Goal: Complete application form: Complete application form

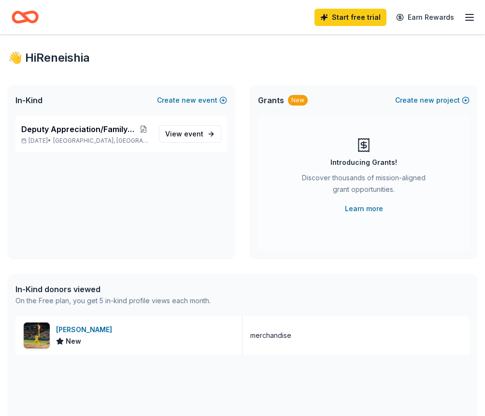
click at [26, 21] on icon "Home" at bounding box center [20, 17] width 15 height 10
click at [362, 20] on link "Start free trial" at bounding box center [350, 17] width 72 height 17
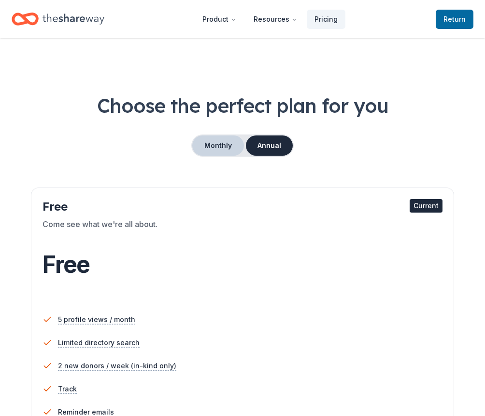
click at [212, 142] on button "Monthly" at bounding box center [218, 146] width 52 height 20
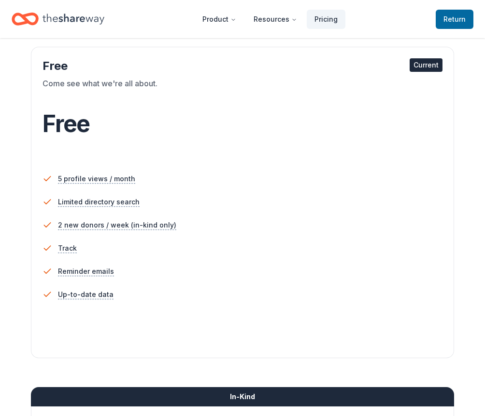
scroll to position [48, 0]
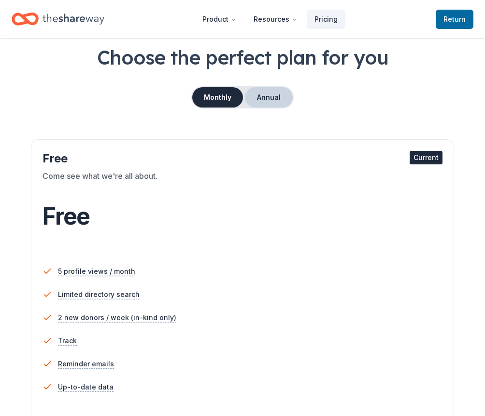
click at [271, 99] on button "Annual" at bounding box center [269, 97] width 48 height 20
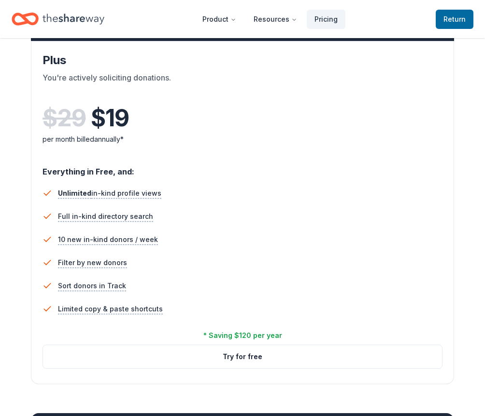
scroll to position [627, 0]
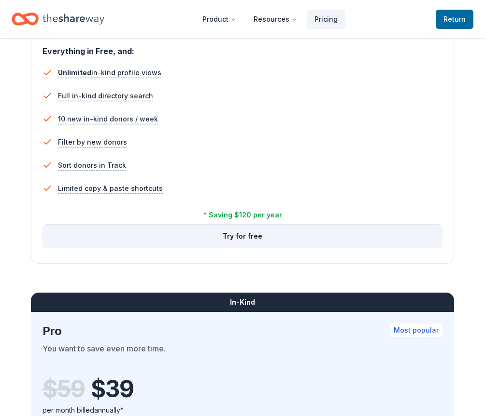
click at [232, 235] on button "Try for free" at bounding box center [242, 236] width 399 height 23
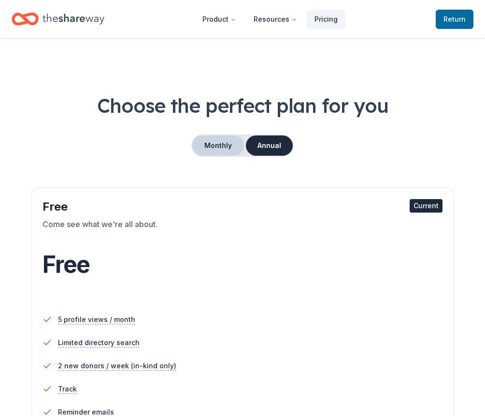
click at [213, 138] on button "Monthly" at bounding box center [218, 146] width 52 height 20
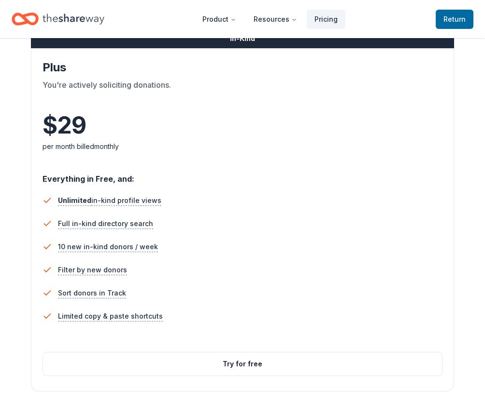
scroll to position [579, 0]
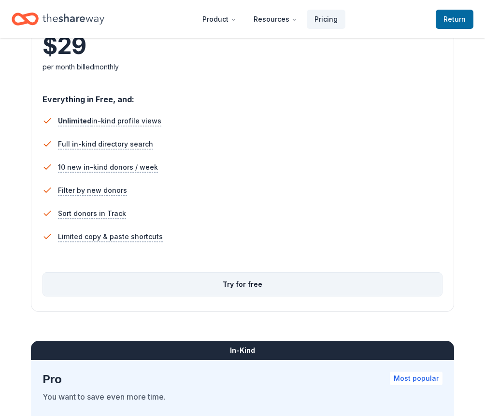
click at [238, 277] on button "Try for free" at bounding box center [242, 284] width 399 height 23
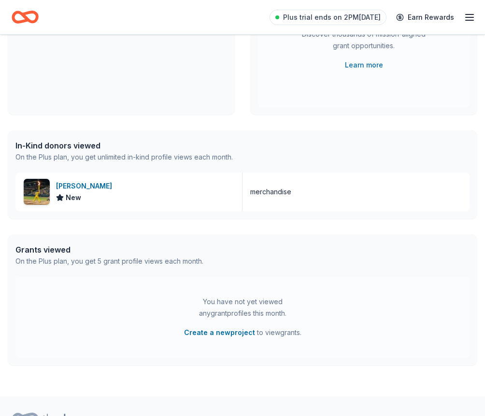
scroll to position [145, 0]
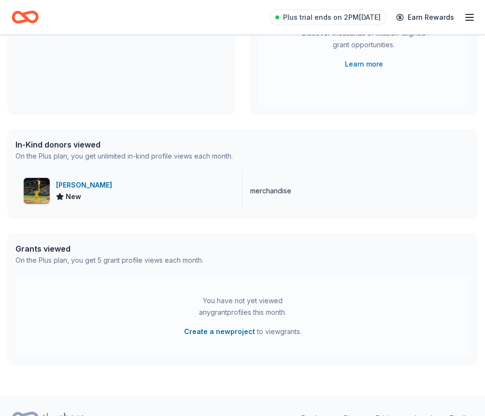
click at [104, 187] on div "Savannah Bananas" at bounding box center [86, 186] width 60 height 12
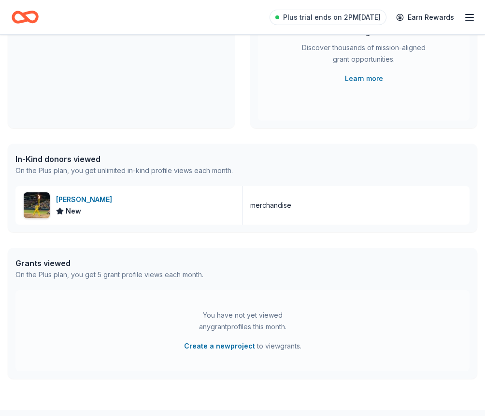
scroll to position [0, 0]
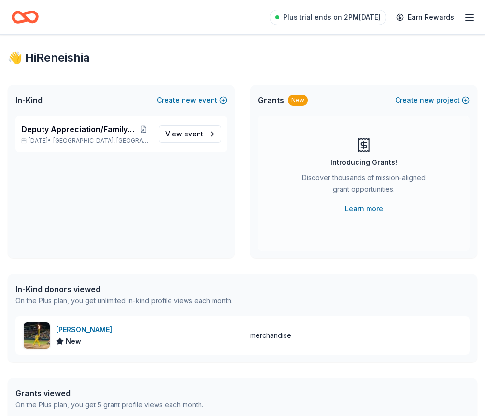
click at [28, 18] on icon "Home" at bounding box center [29, 17] width 15 height 10
click at [194, 134] on span "event" at bounding box center [193, 134] width 19 height 8
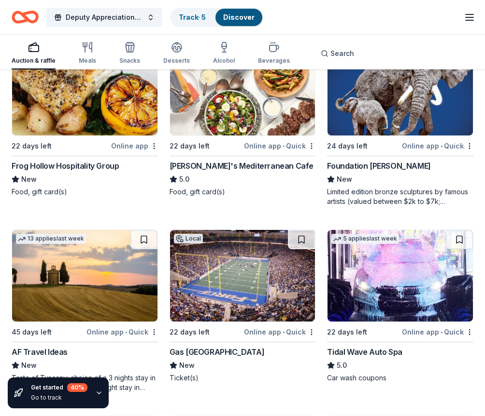
scroll to position [965, 0]
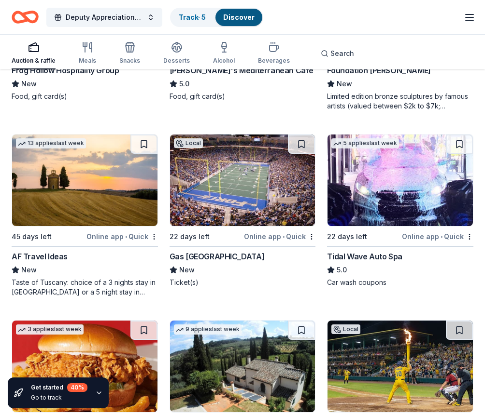
click at [298, 144] on button at bounding box center [301, 144] width 27 height 19
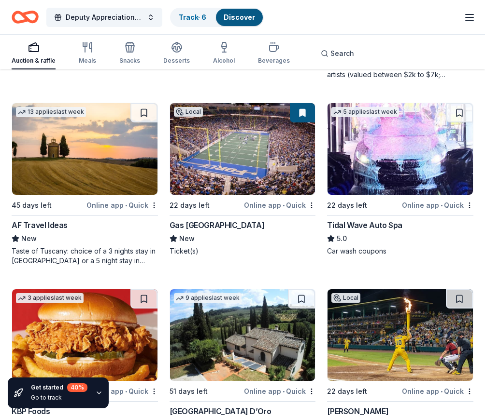
scroll to position [1013, 0]
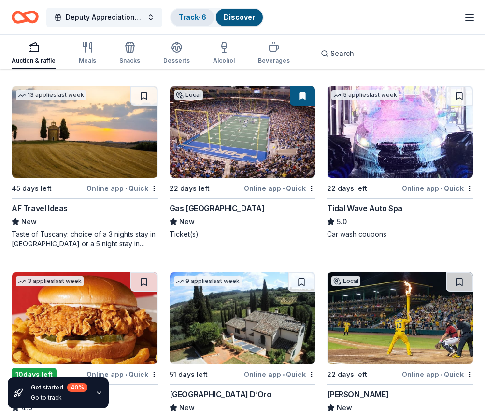
click at [199, 20] on link "Track · 6" at bounding box center [193, 17] width 28 height 8
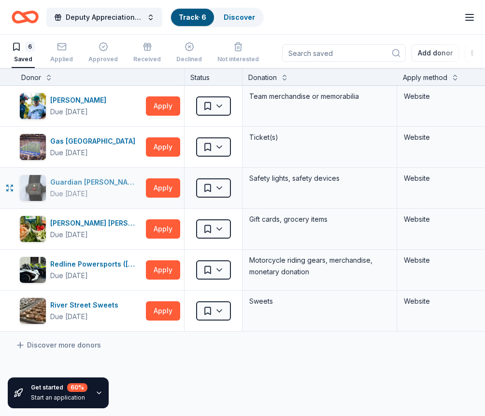
click at [76, 184] on div "Guardian Angel Device" at bounding box center [96, 183] width 92 height 12
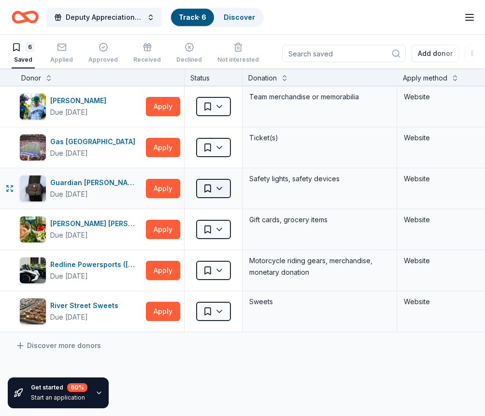
click at [207, 189] on html "Deputy Appreciation/Family Fun Day Track · 6 Discover Plus trial ends on 10AM, …" at bounding box center [242, 208] width 485 height 416
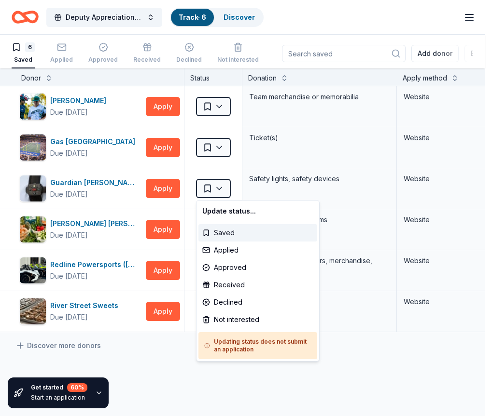
click at [353, 11] on html "Deputy Appreciation/Family Fun Day Track · 6 Discover Plus trial ends on 10AM, …" at bounding box center [246, 208] width 492 height 416
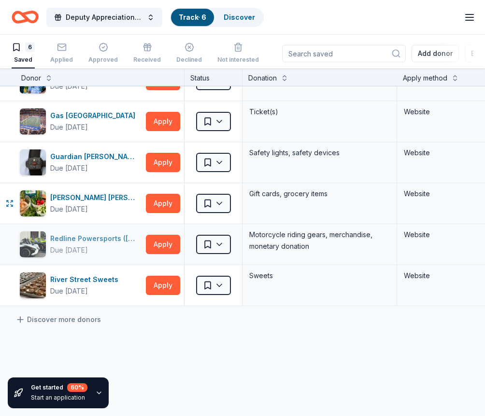
scroll to position [48, 0]
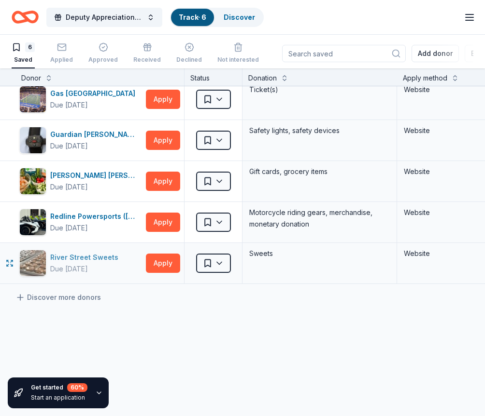
click at [70, 258] on div "River Street Sweets" at bounding box center [86, 258] width 72 height 12
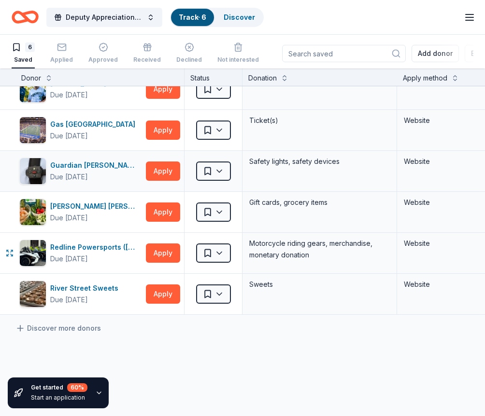
scroll to position [0, 0]
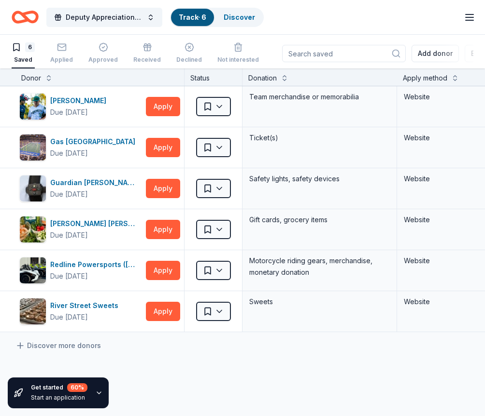
click at [31, 17] on icon "Home" at bounding box center [25, 17] width 27 height 23
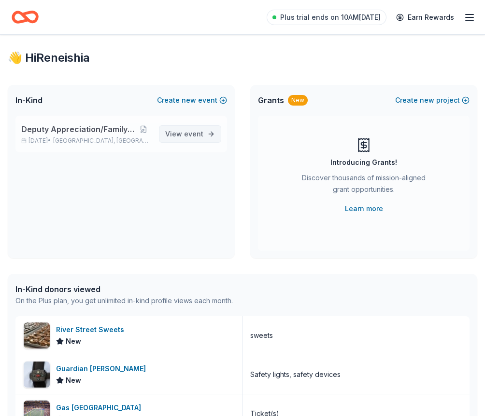
click at [183, 135] on span "View event" at bounding box center [184, 134] width 38 height 12
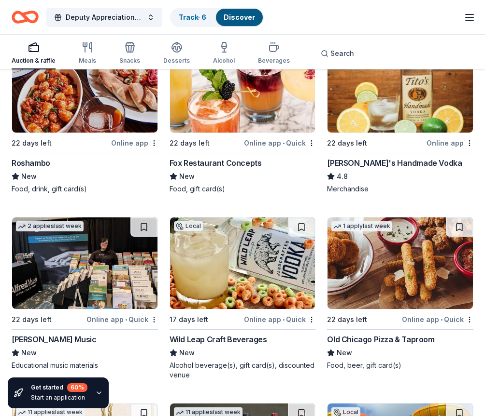
scroll to position [2327, 0]
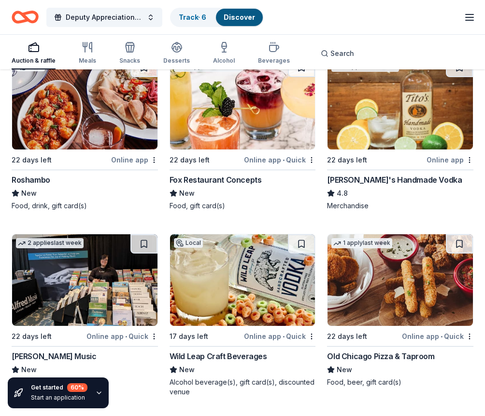
drag, startPoint x: 383, startPoint y: 181, endPoint x: 378, endPoint y: 115, distance: 66.3
click at [378, 115] on img at bounding box center [399, 104] width 145 height 92
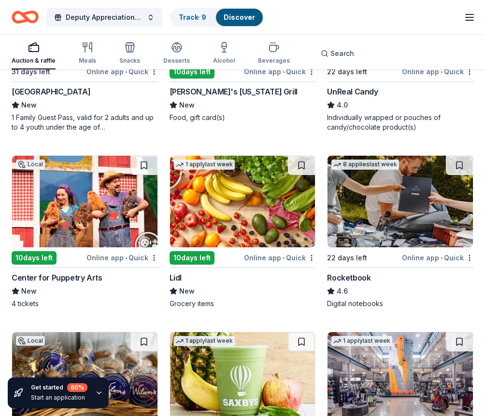
scroll to position [4769, 0]
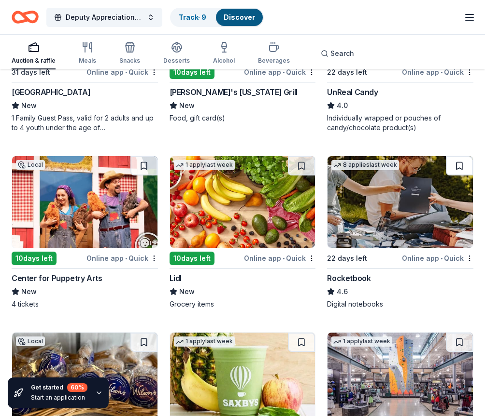
click at [466, 168] on button at bounding box center [458, 165] width 27 height 19
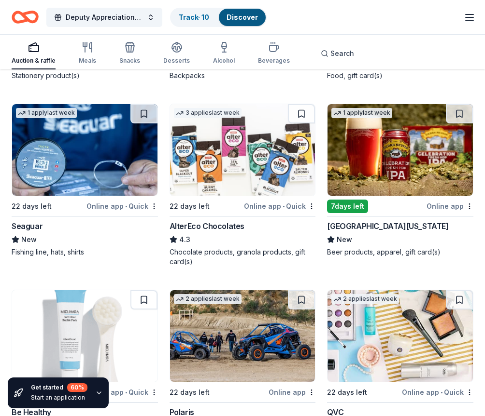
scroll to position [10385, 0]
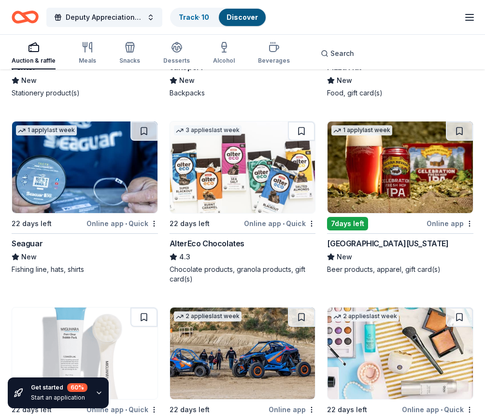
drag, startPoint x: 363, startPoint y: 245, endPoint x: 331, endPoint y: 104, distance: 144.6
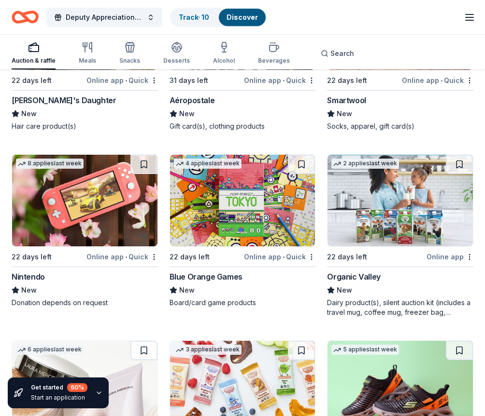
scroll to position [12334, 0]
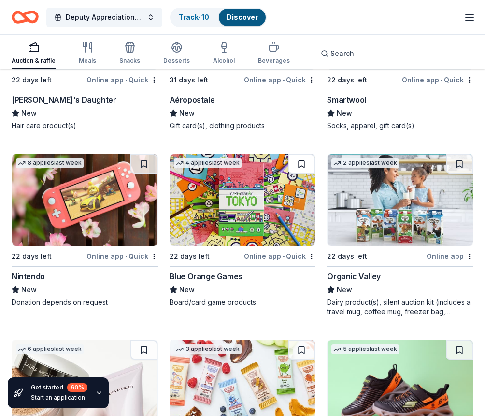
click at [296, 165] on button at bounding box center [301, 163] width 27 height 19
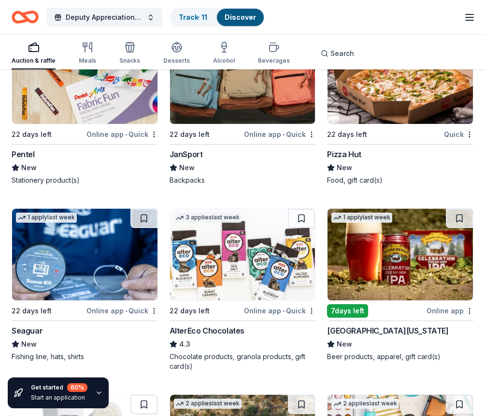
scroll to position [10209, 0]
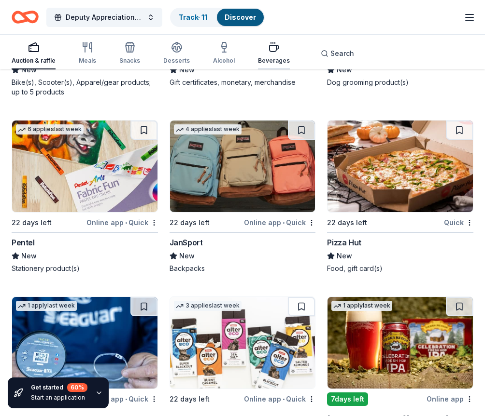
click at [263, 46] on div "button" at bounding box center [274, 48] width 32 height 12
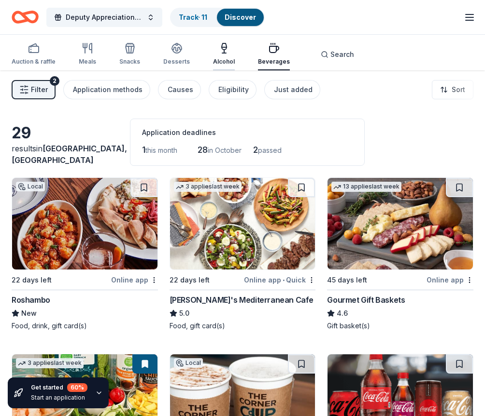
click at [225, 52] on icon "button" at bounding box center [224, 48] width 12 height 12
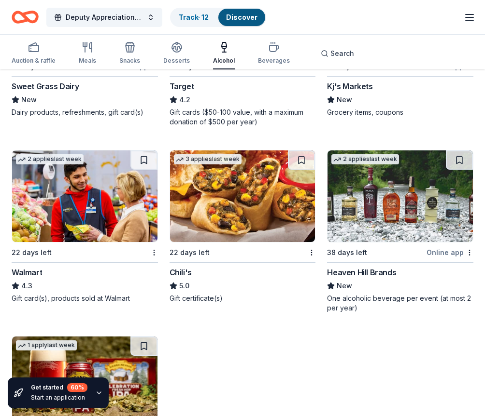
scroll to position [759, 0]
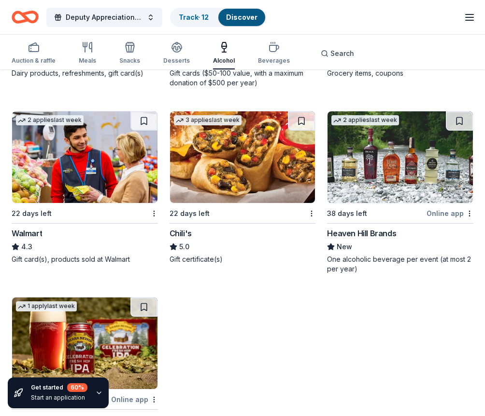
scroll to position [856, 0]
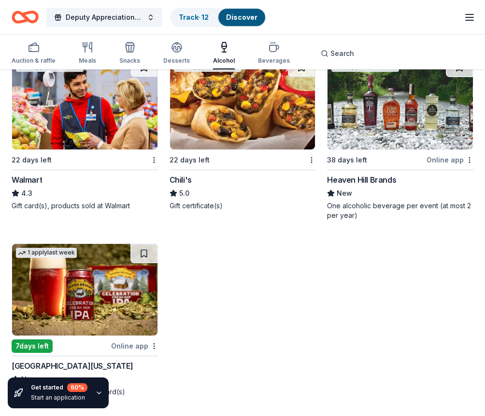
click at [97, 394] on icon "button" at bounding box center [99, 393] width 4 height 2
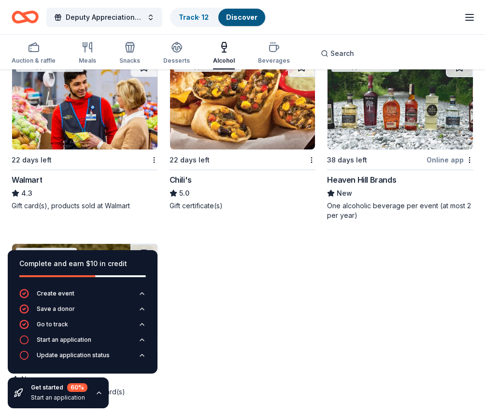
click at [98, 393] on icon "button" at bounding box center [99, 393] width 4 height 2
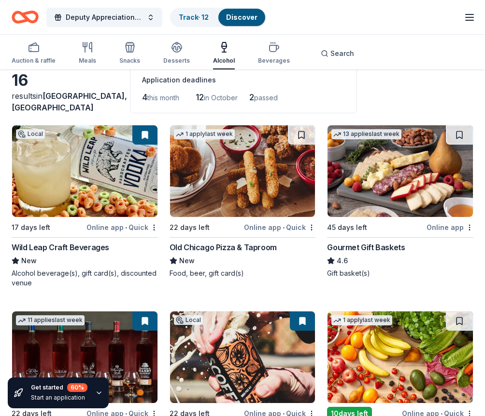
scroll to position [0, 0]
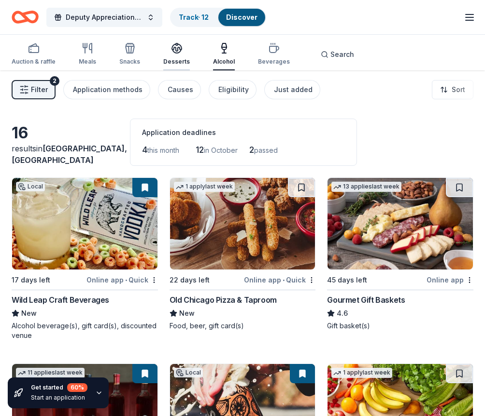
click at [172, 51] on icon "button" at bounding box center [176, 51] width 9 height 3
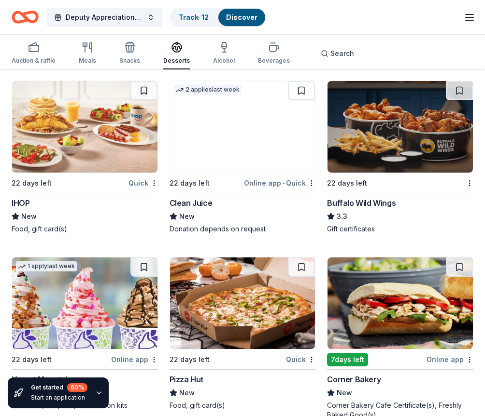
scroll to position [1346, 0]
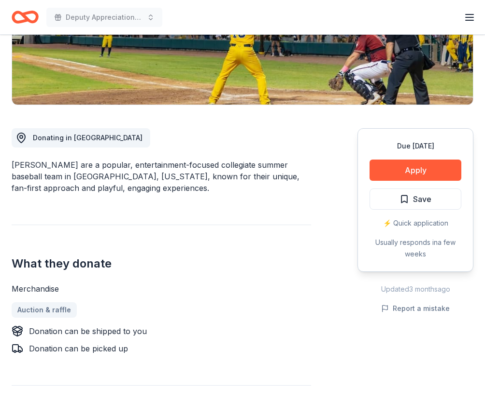
scroll to position [193, 0]
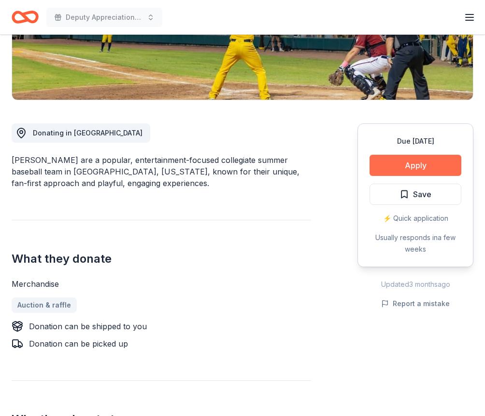
click at [409, 165] on button "Apply" at bounding box center [415, 165] width 92 height 21
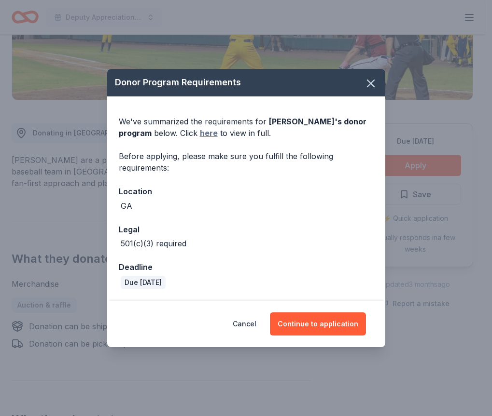
click at [210, 134] on link "here" at bounding box center [209, 133] width 18 height 12
click at [368, 83] on icon "button" at bounding box center [371, 84] width 14 height 14
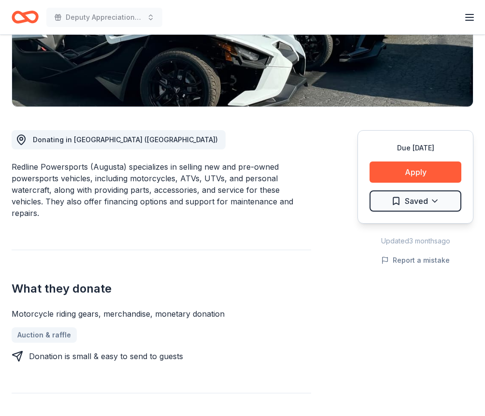
scroll to position [193, 0]
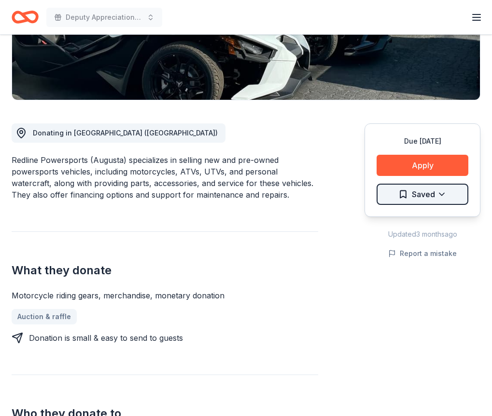
click at [433, 194] on html "Deputy Appreciation/Family Fun Day Plus trial ends on 2PM[DATE] Earn Rewards Du…" at bounding box center [246, 15] width 492 height 416
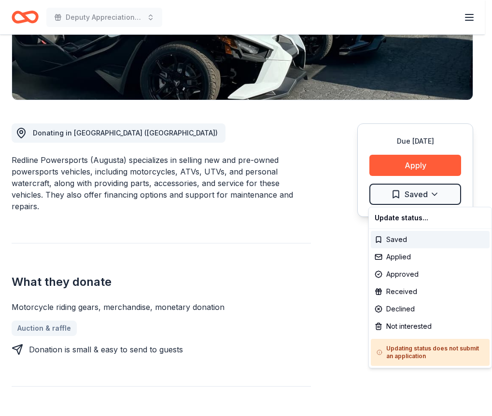
click at [434, 196] on html "Deputy Appreciation/Family Fun Day Plus trial ends on 2PM[DATE] Earn Rewards Du…" at bounding box center [246, 15] width 492 height 416
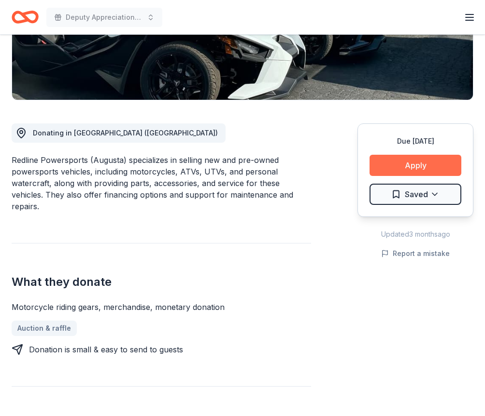
click at [414, 163] on button "Apply" at bounding box center [415, 165] width 92 height 21
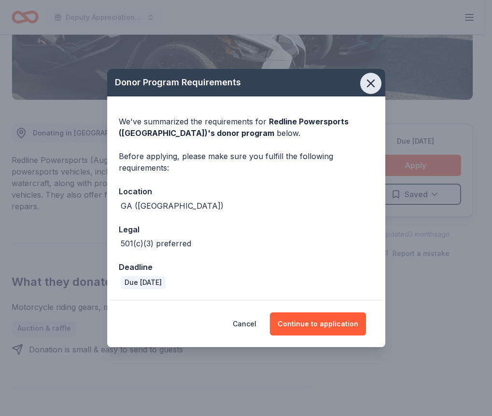
click at [373, 82] on icon "button" at bounding box center [370, 83] width 7 height 7
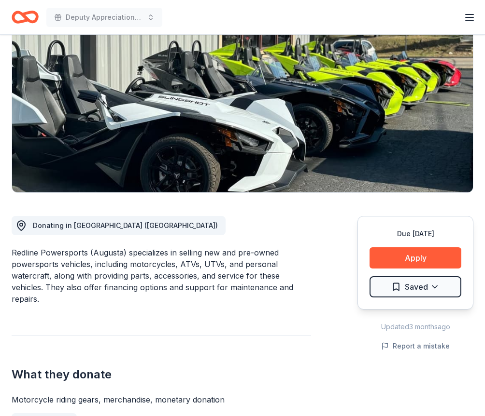
scroll to position [0, 0]
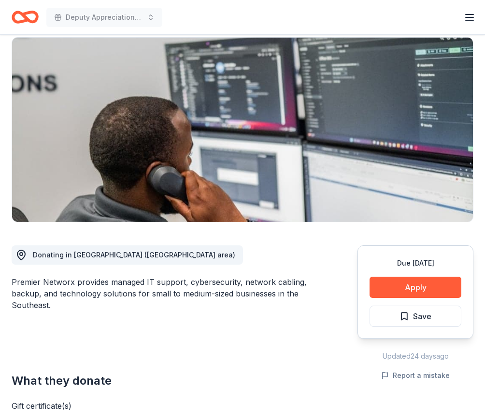
scroll to position [145, 0]
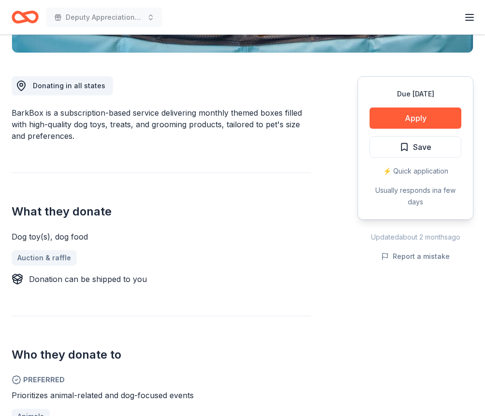
scroll to position [241, 0]
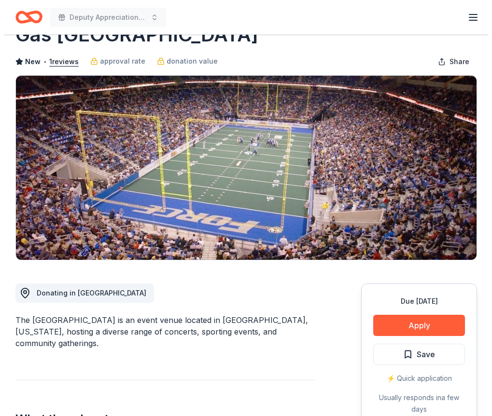
scroll to position [48, 0]
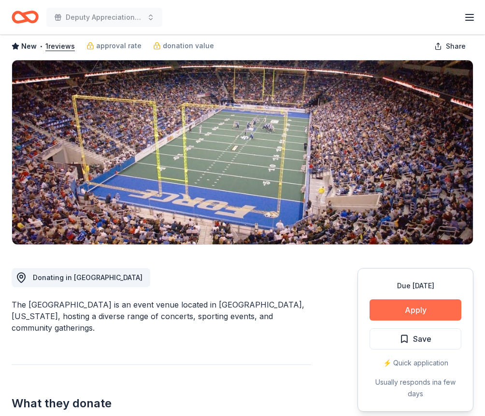
click at [402, 308] on button "Apply" at bounding box center [415, 310] width 92 height 21
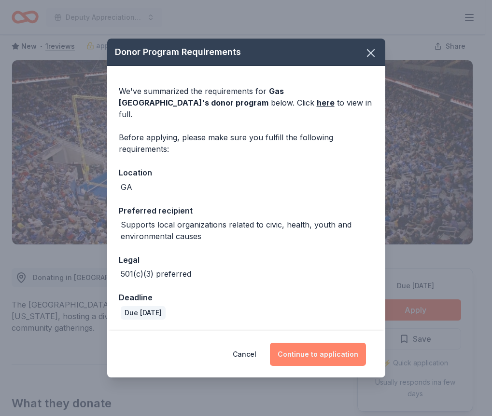
click at [322, 349] on button "Continue to application" at bounding box center [318, 354] width 96 height 23
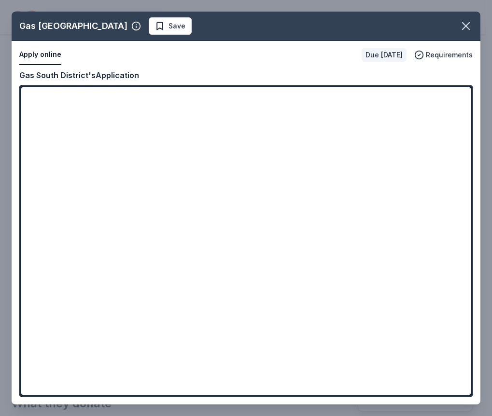
drag, startPoint x: 466, startPoint y: 124, endPoint x: 459, endPoint y: 141, distance: 18.2
click at [465, 136] on div "Gas South District Save Apply online Due in 22 days Requirements Copy and paste…" at bounding box center [246, 208] width 469 height 393
click at [357, 175] on div "Gas South District Save Apply online Due in 22 days Requirements Copy and paste…" at bounding box center [246, 208] width 469 height 393
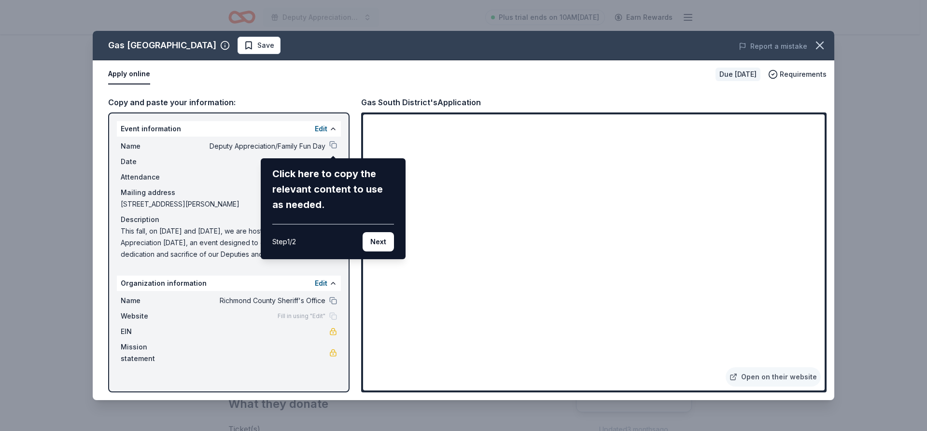
drag, startPoint x: 817, startPoint y: 148, endPoint x: 676, endPoint y: 196, distance: 149.3
click at [484, 167] on div "Gas South District Save Report a mistake Apply online Due in 22 days Requiremen…" at bounding box center [463, 215] width 741 height 369
click at [377, 240] on button "Next" at bounding box center [377, 241] width 31 height 19
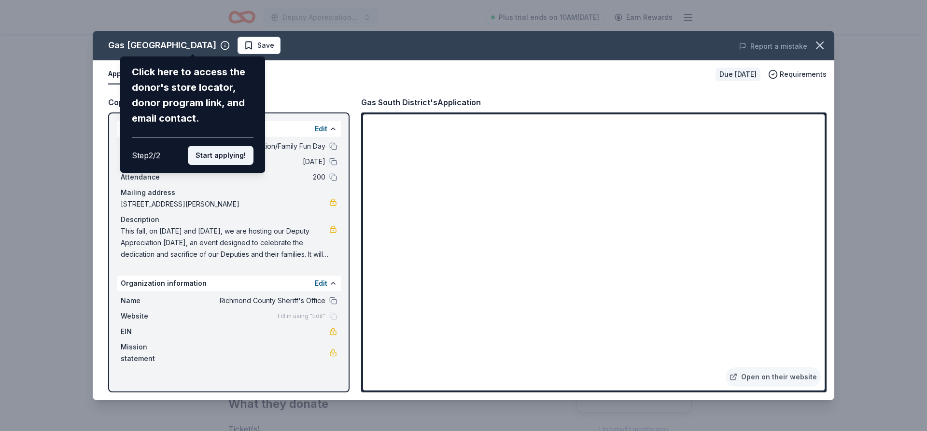
click at [217, 156] on button "Start applying!" at bounding box center [221, 155] width 66 height 19
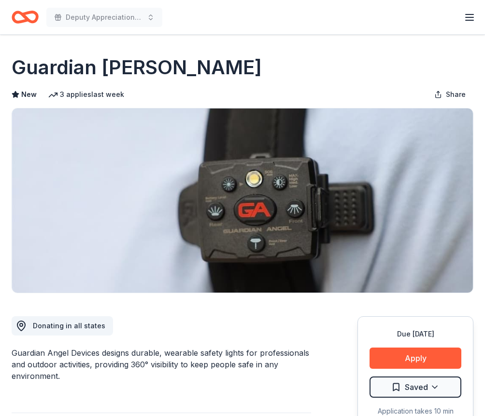
click at [317, 14] on div "Deputy Appreciation/Family Fun Day Plus trial ends on 2PM[DATE] Earn Rewards" at bounding box center [242, 17] width 461 height 23
click at [266, 28] on div "Deputy Appreciation/Family Fun Day Plus trial ends on 2PM[DATE] Earn Rewards" at bounding box center [242, 17] width 485 height 34
click at [303, 78] on div "Guardian [PERSON_NAME]" at bounding box center [242, 67] width 461 height 27
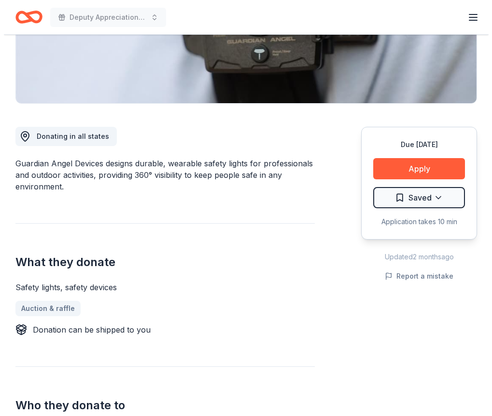
scroll to position [97, 0]
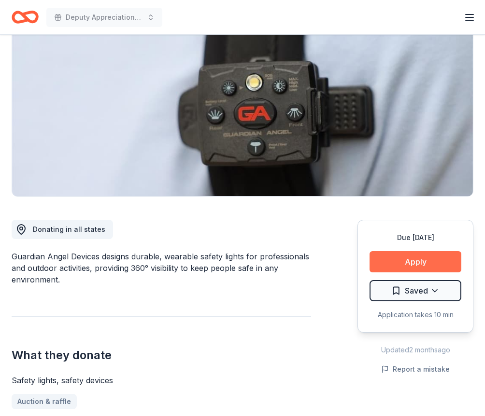
click at [412, 262] on button "Apply" at bounding box center [415, 261] width 92 height 21
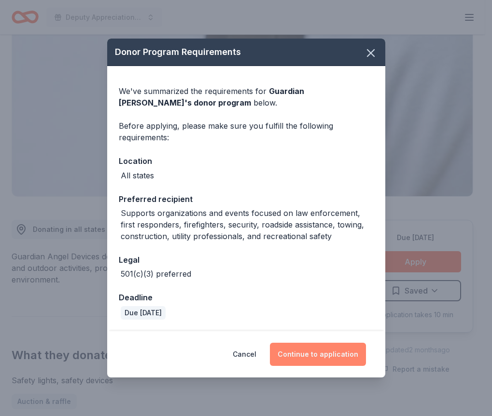
click at [301, 351] on button "Continue to application" at bounding box center [318, 354] width 96 height 23
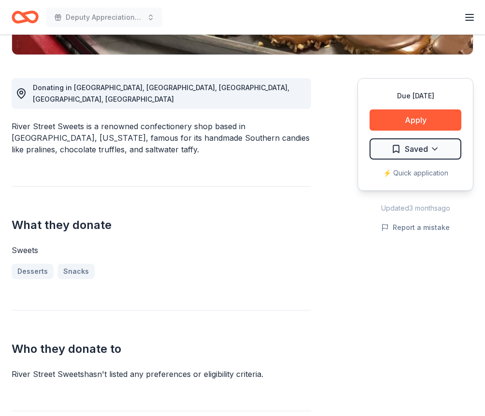
scroll to position [145, 0]
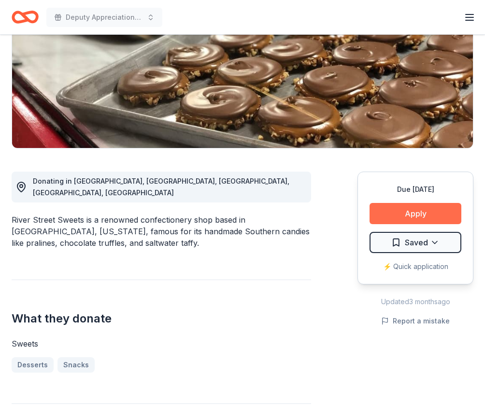
click at [396, 211] on button "Apply" at bounding box center [415, 213] width 92 height 21
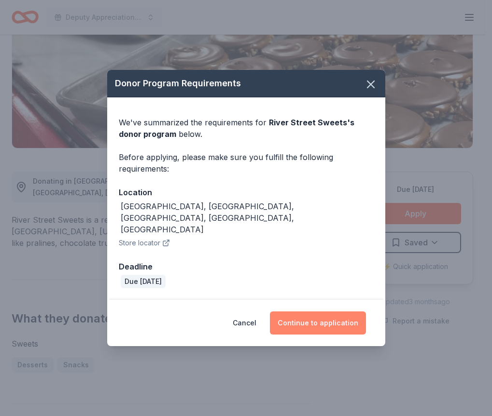
click at [312, 312] on button "Continue to application" at bounding box center [318, 323] width 96 height 23
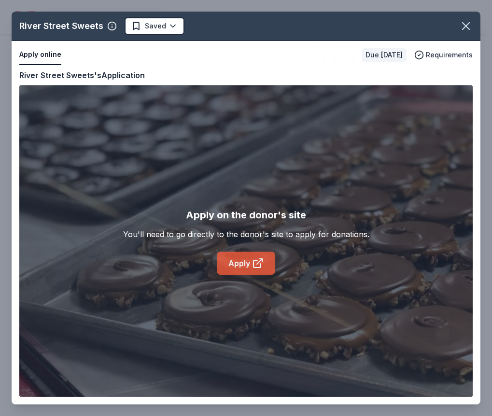
click at [245, 256] on link "Apply" at bounding box center [246, 263] width 58 height 23
click at [467, 29] on icon "button" at bounding box center [466, 26] width 14 height 14
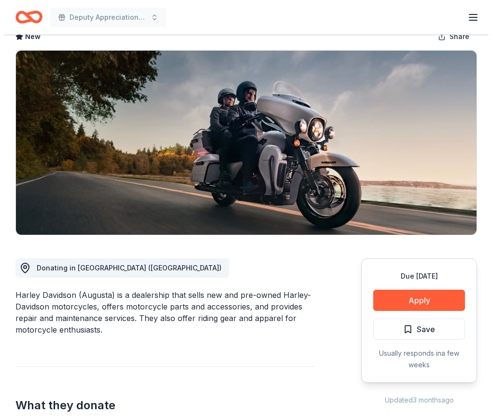
scroll to position [193, 0]
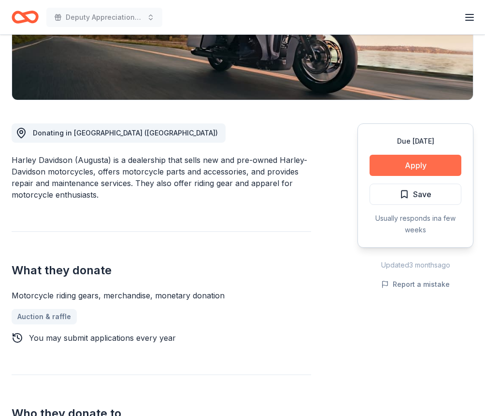
click at [415, 164] on button "Apply" at bounding box center [415, 165] width 92 height 21
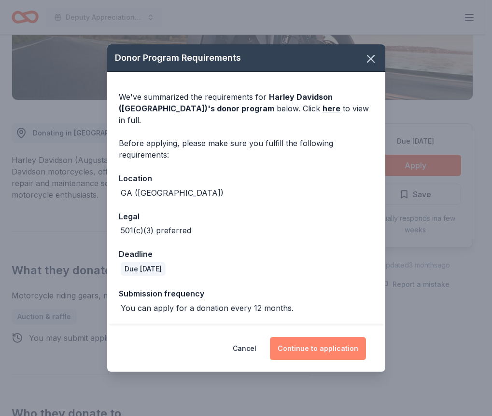
click at [310, 339] on button "Continue to application" at bounding box center [318, 348] width 96 height 23
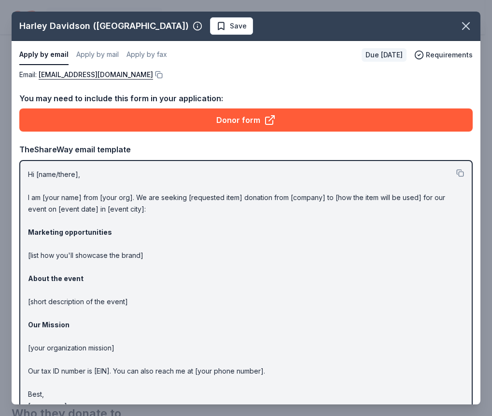
click at [74, 255] on p "Hi [name/there], I am [your name] from [your org]. We are seeking [requested it…" at bounding box center [246, 290] width 436 height 243
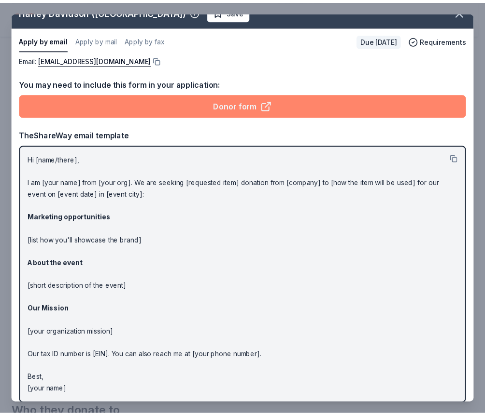
scroll to position [0, 0]
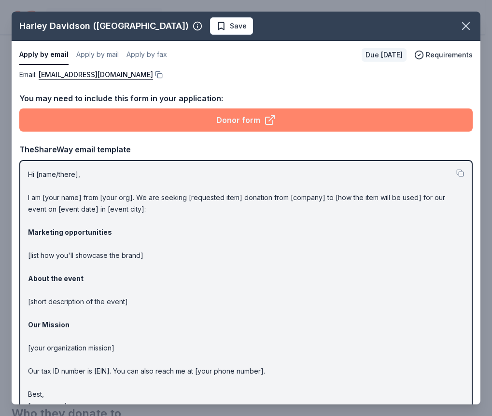
click at [244, 119] on link "Donor form" at bounding box center [245, 120] width 453 height 23
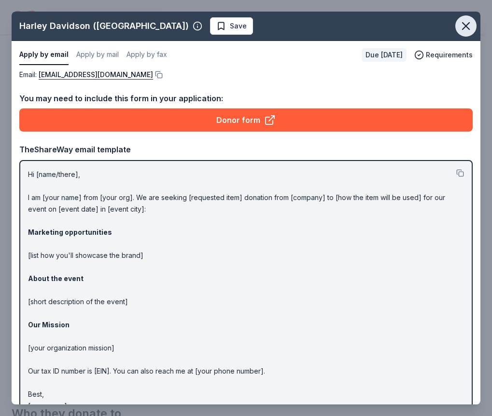
click at [462, 28] on icon "button" at bounding box center [465, 26] width 7 height 7
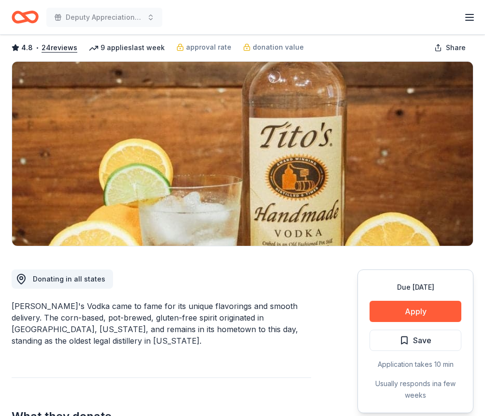
scroll to position [97, 0]
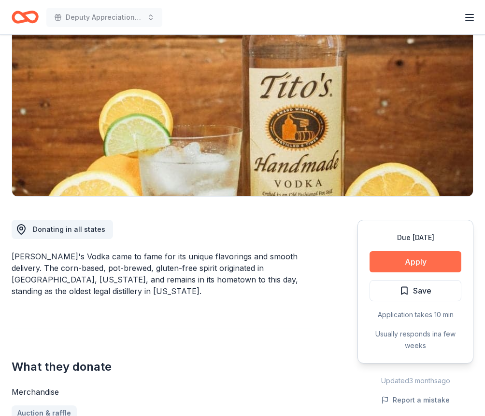
click at [407, 259] on button "Apply" at bounding box center [415, 261] width 92 height 21
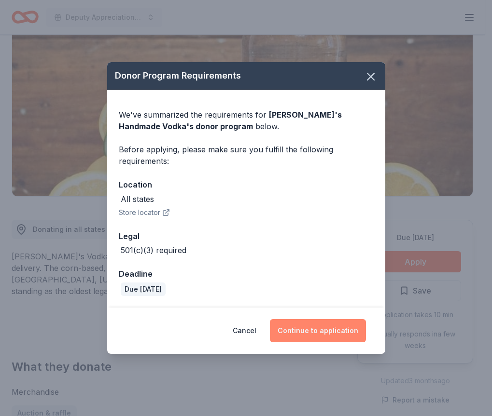
click at [308, 330] on button "Continue to application" at bounding box center [318, 330] width 96 height 23
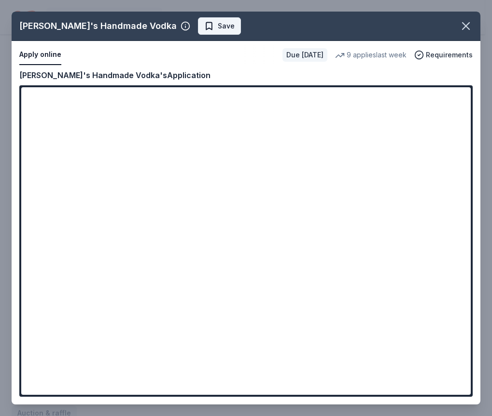
click at [204, 23] on span "Save" at bounding box center [219, 26] width 30 height 12
click at [466, 20] on icon "button" at bounding box center [466, 26] width 14 height 14
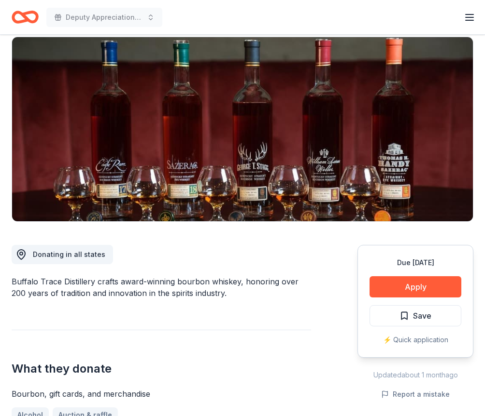
scroll to position [145, 0]
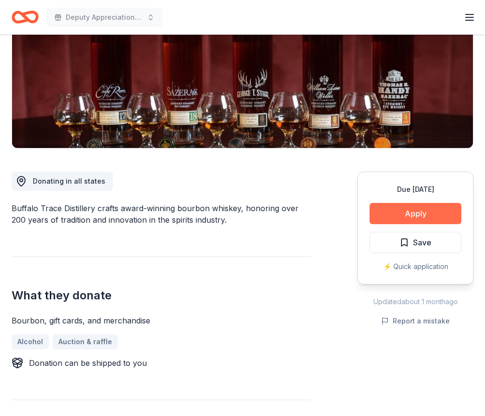
click at [387, 214] on button "Apply" at bounding box center [415, 213] width 92 height 21
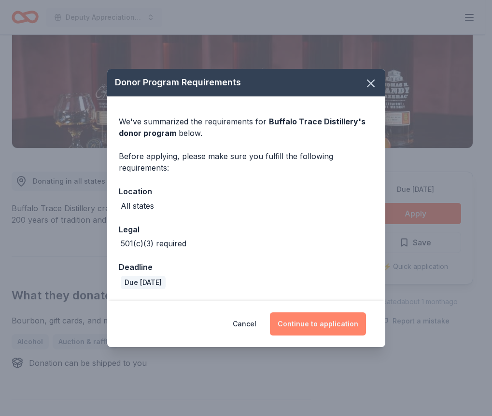
click at [300, 324] on button "Continue to application" at bounding box center [318, 324] width 96 height 23
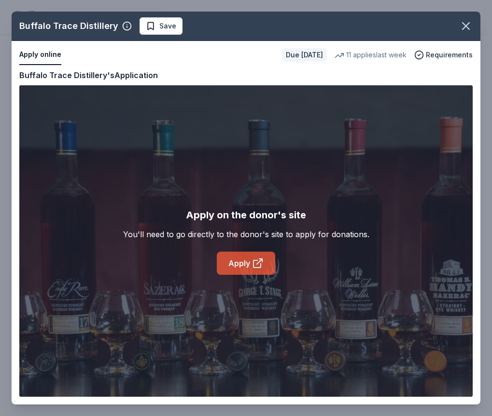
click at [246, 257] on link "Apply" at bounding box center [246, 263] width 58 height 23
drag, startPoint x: 147, startPoint y: 28, endPoint x: 209, endPoint y: 28, distance: 62.7
click at [147, 28] on span "Save" at bounding box center [161, 26] width 30 height 12
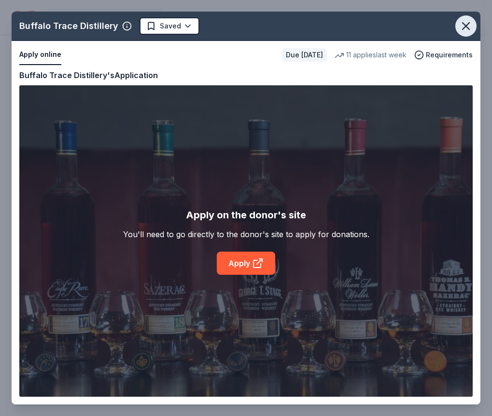
click at [459, 28] on icon "button" at bounding box center [466, 26] width 14 height 14
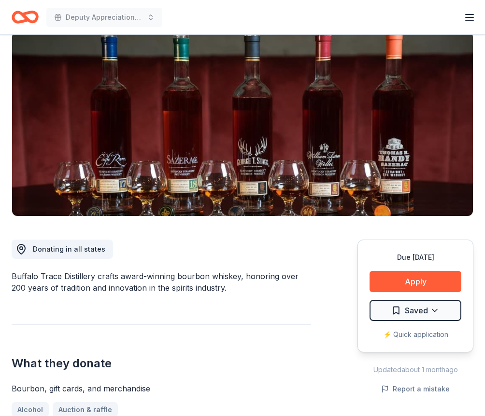
scroll to position [0, 0]
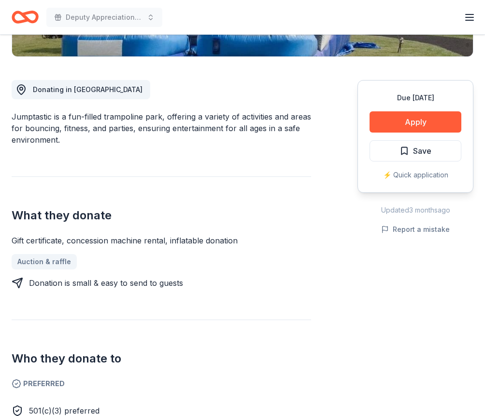
scroll to position [145, 0]
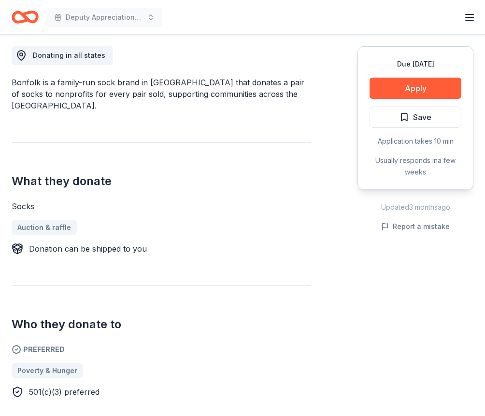
scroll to position [386, 0]
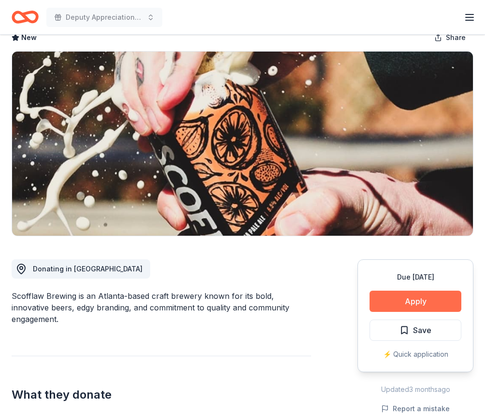
scroll to position [145, 0]
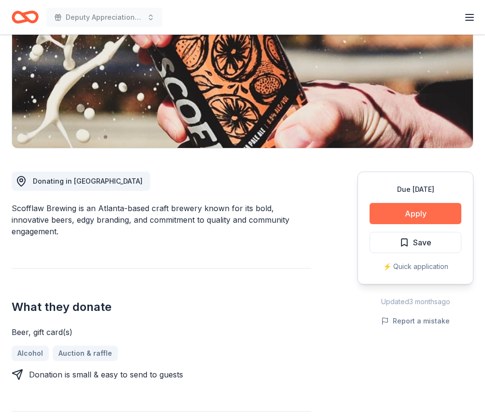
click at [406, 213] on button "Apply" at bounding box center [415, 213] width 92 height 21
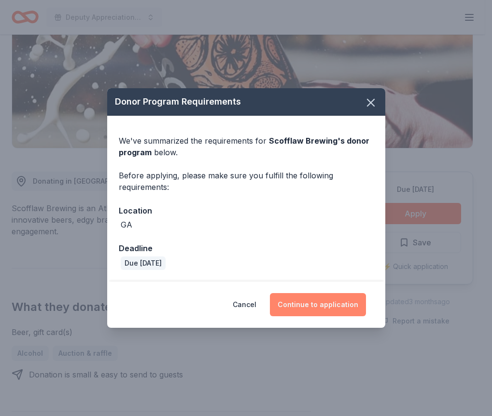
click at [317, 300] on button "Continue to application" at bounding box center [318, 304] width 96 height 23
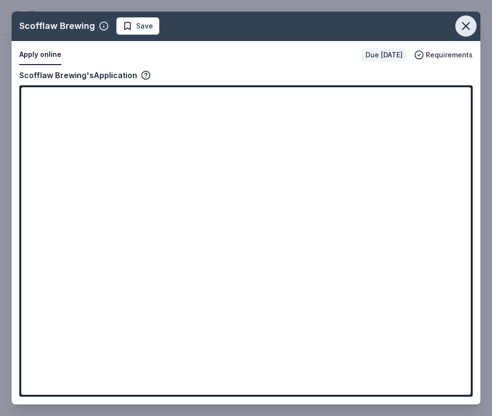
click at [463, 24] on icon "button" at bounding box center [466, 26] width 14 height 14
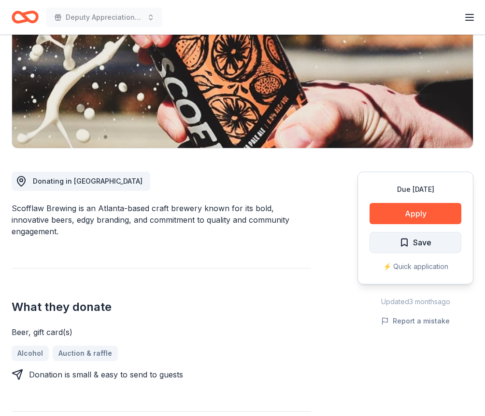
click at [399, 242] on button "Save" at bounding box center [415, 242] width 92 height 21
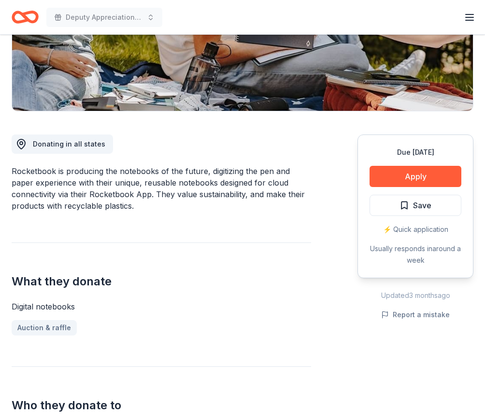
scroll to position [48, 0]
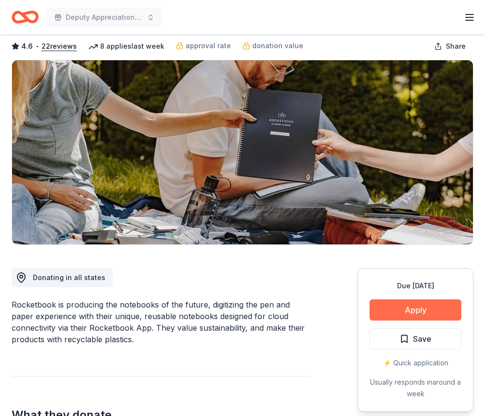
click at [416, 309] on button "Apply" at bounding box center [415, 310] width 92 height 21
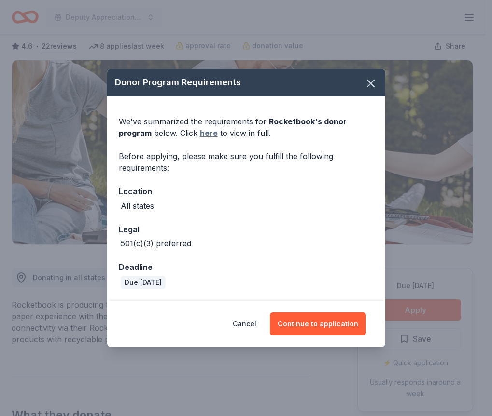
click at [207, 133] on link "here" at bounding box center [209, 133] width 18 height 12
click at [372, 81] on icon "button" at bounding box center [371, 84] width 14 height 14
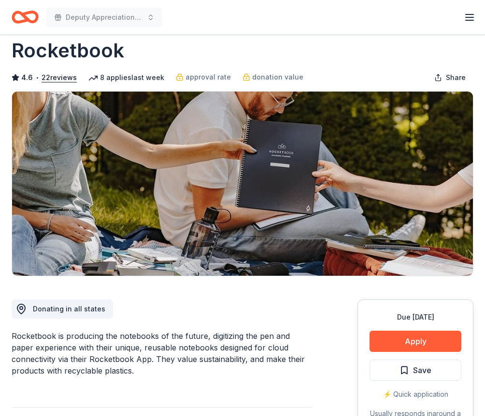
scroll to position [0, 0]
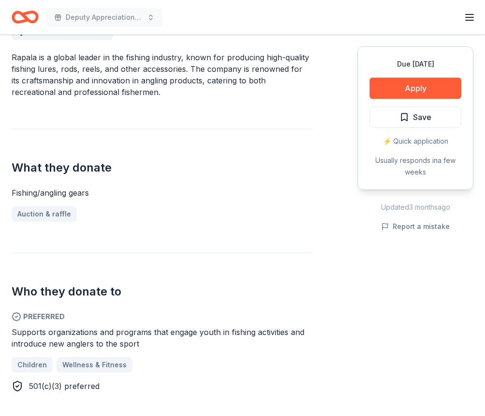
scroll to position [386, 0]
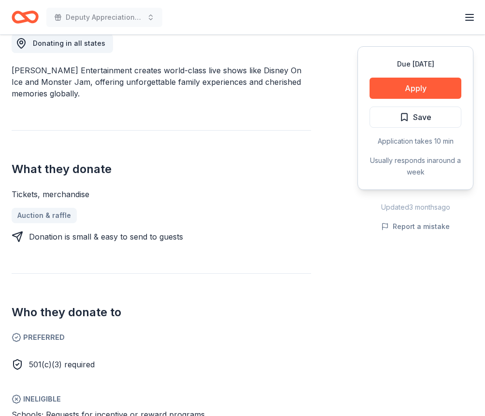
scroll to position [386, 0]
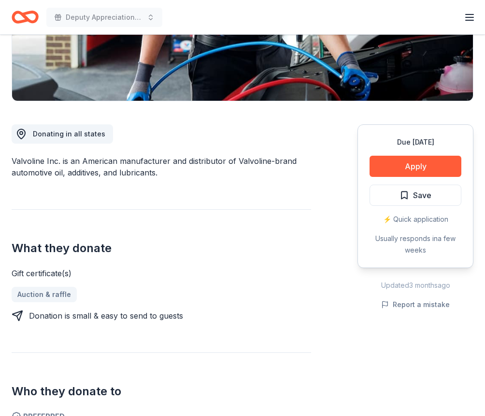
scroll to position [193, 0]
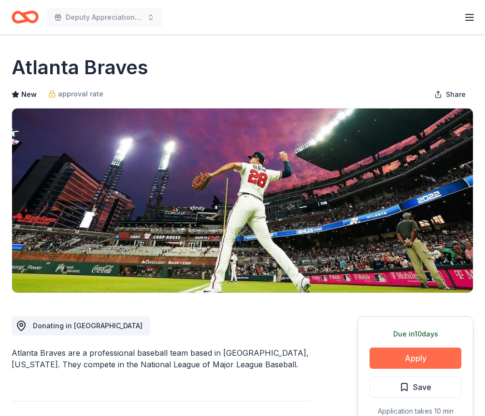
click at [414, 355] on button "Apply" at bounding box center [415, 358] width 92 height 21
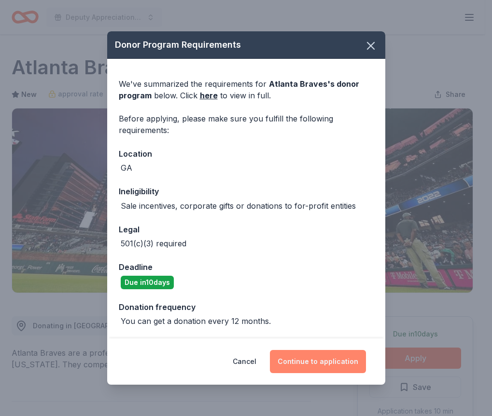
click at [320, 361] on button "Continue to application" at bounding box center [318, 361] width 96 height 23
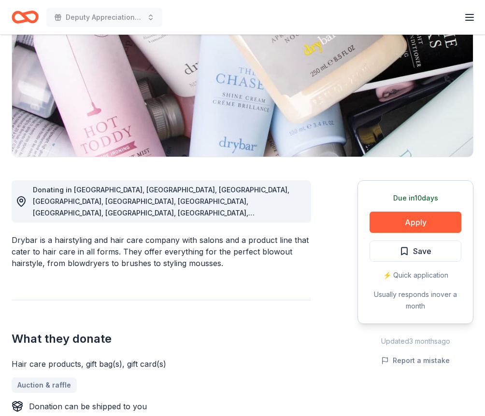
scroll to position [145, 0]
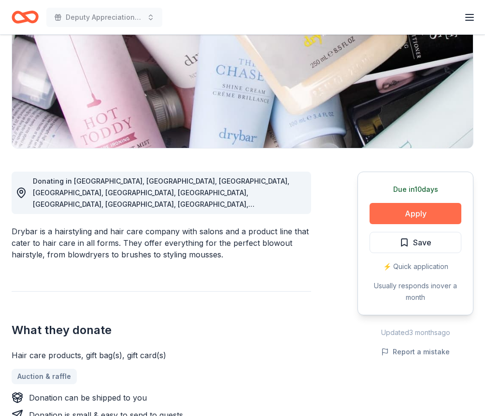
click at [406, 216] on button "Apply" at bounding box center [415, 213] width 92 height 21
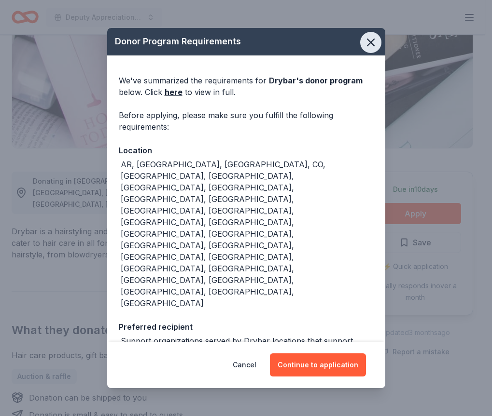
click at [371, 49] on icon "button" at bounding box center [371, 43] width 14 height 14
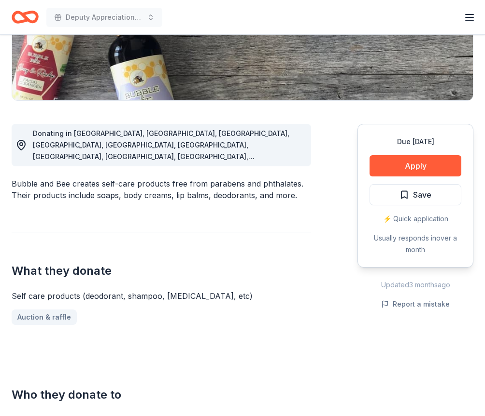
scroll to position [193, 0]
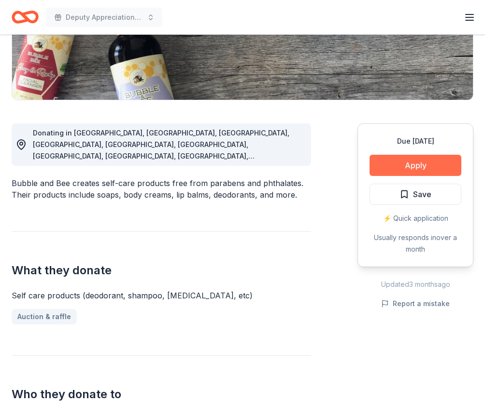
click at [410, 166] on button "Apply" at bounding box center [415, 165] width 92 height 21
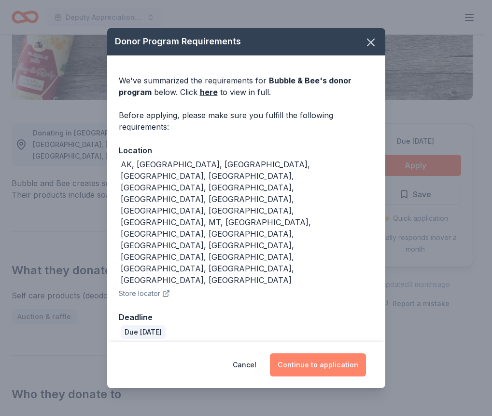
click at [303, 354] on button "Continue to application" at bounding box center [318, 365] width 96 height 23
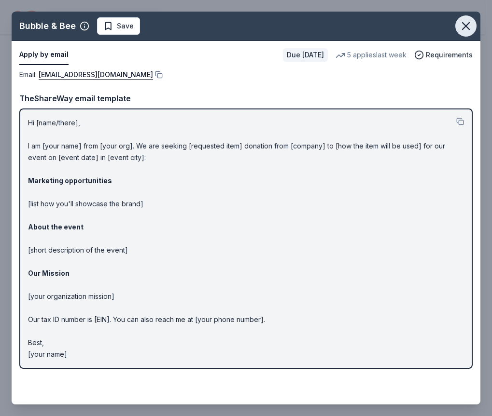
click at [469, 25] on icon "button" at bounding box center [466, 26] width 14 height 14
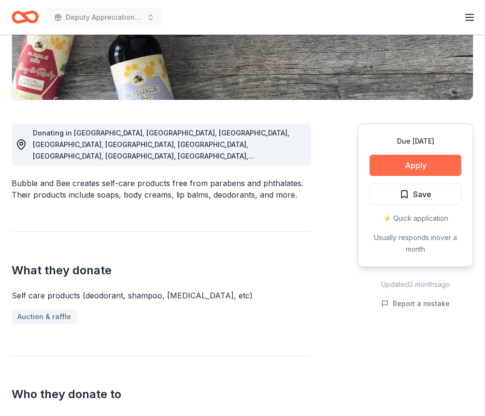
click at [404, 164] on button "Apply" at bounding box center [415, 165] width 92 height 21
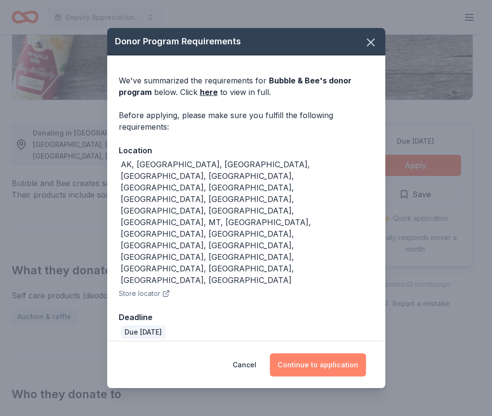
click at [306, 354] on button "Continue to application" at bounding box center [318, 365] width 96 height 23
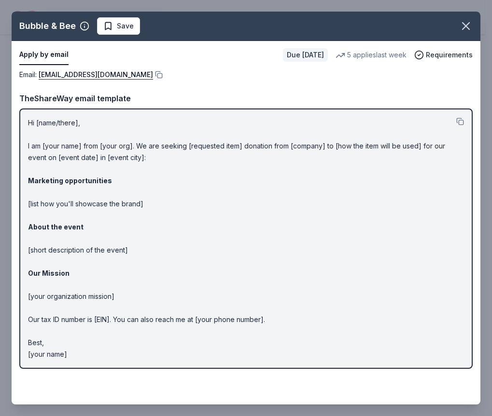
click at [290, 181] on p "Hi [name/there], I am [your name] from [your org]. We are seeking [requested it…" at bounding box center [246, 238] width 436 height 243
click at [466, 24] on icon "button" at bounding box center [466, 26] width 14 height 14
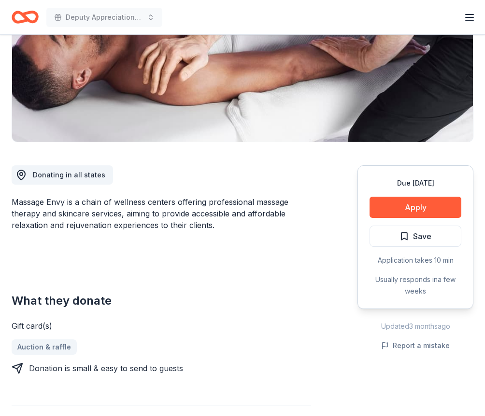
scroll to position [48, 0]
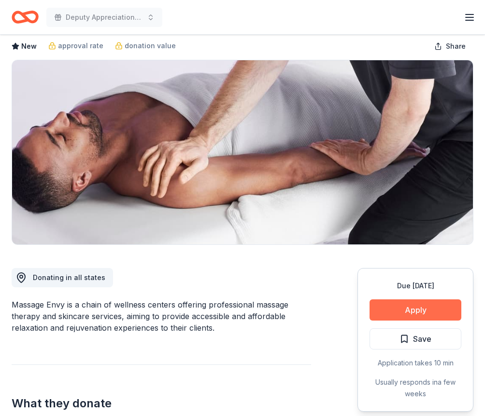
click at [400, 311] on button "Apply" at bounding box center [415, 310] width 92 height 21
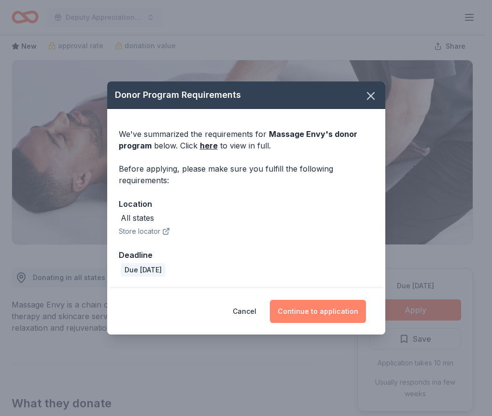
click at [314, 309] on button "Continue to application" at bounding box center [318, 311] width 96 height 23
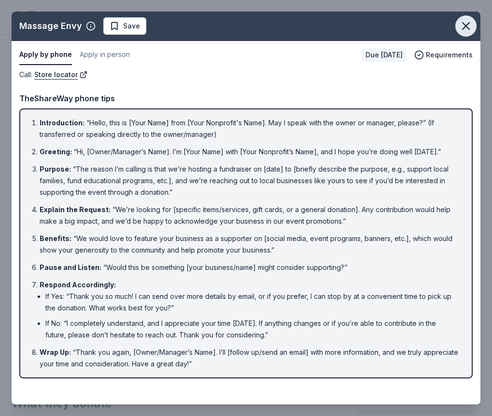
click at [464, 24] on icon "button" at bounding box center [465, 26] width 7 height 7
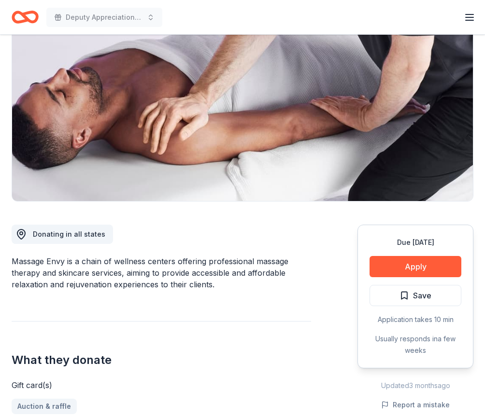
scroll to position [0, 0]
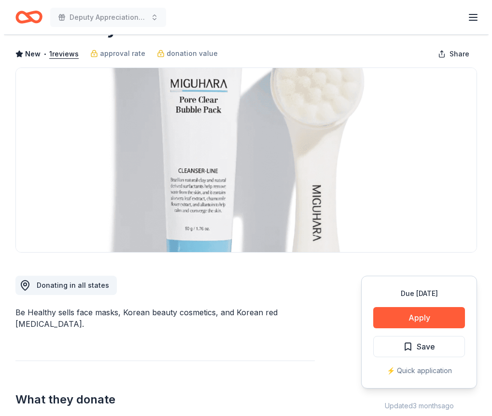
scroll to position [97, 0]
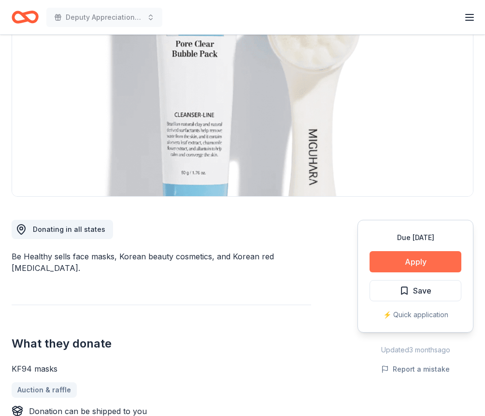
click at [399, 260] on button "Apply" at bounding box center [415, 261] width 92 height 21
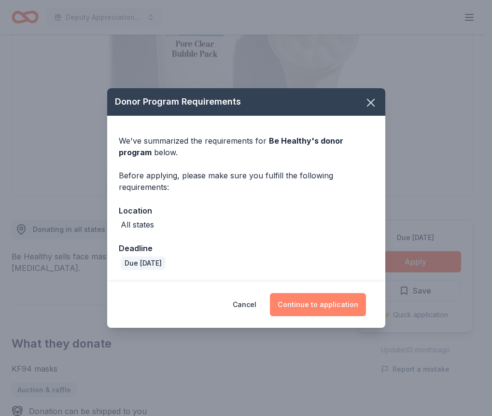
click at [304, 305] on button "Continue to application" at bounding box center [318, 304] width 96 height 23
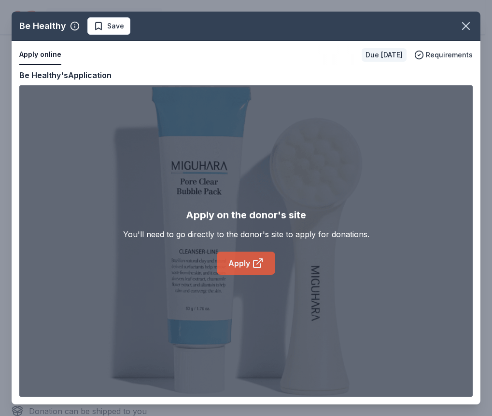
click at [244, 261] on link "Apply" at bounding box center [246, 263] width 58 height 23
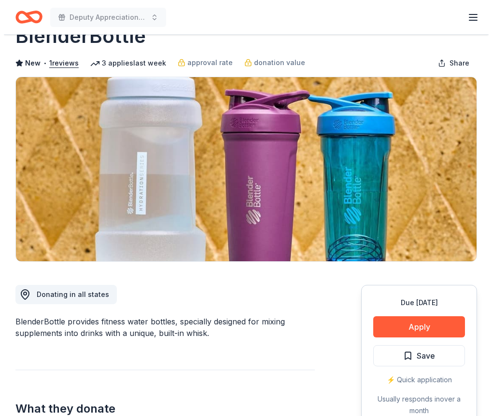
scroll to position [48, 0]
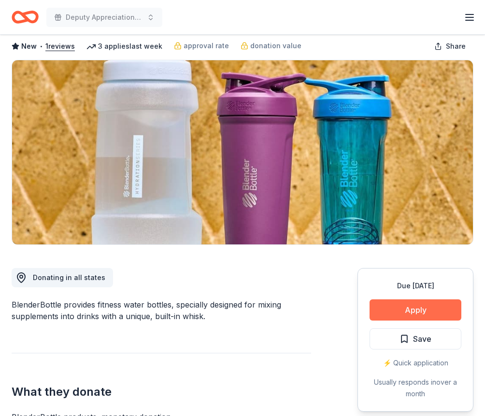
click at [407, 310] on button "Apply" at bounding box center [415, 310] width 92 height 21
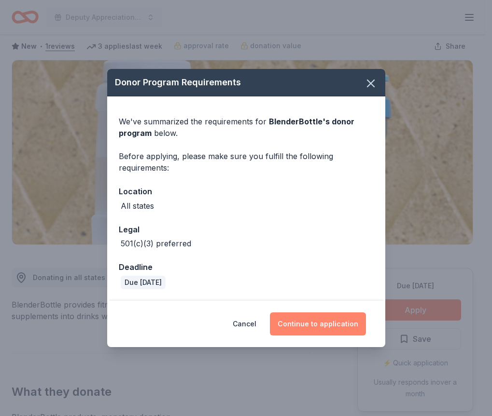
drag, startPoint x: 314, startPoint y: 322, endPoint x: 325, endPoint y: 320, distance: 11.4
click at [315, 321] on button "Continue to application" at bounding box center [318, 324] width 96 height 23
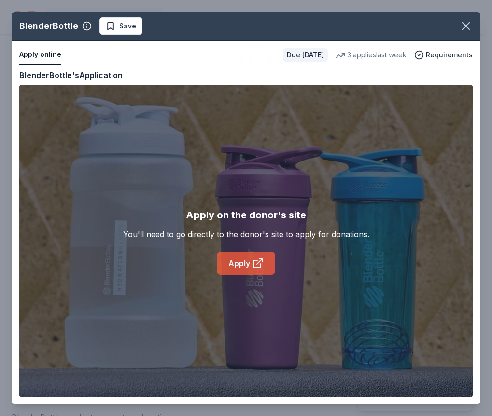
click at [226, 255] on link "Apply" at bounding box center [246, 263] width 58 height 23
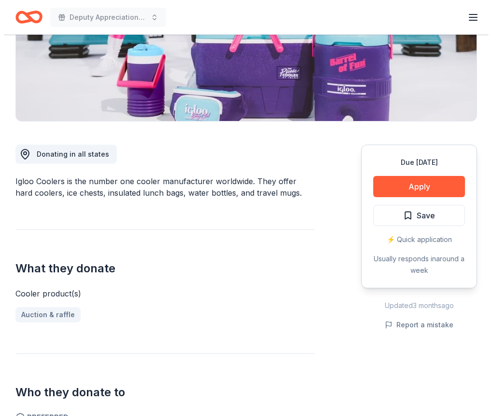
scroll to position [48, 0]
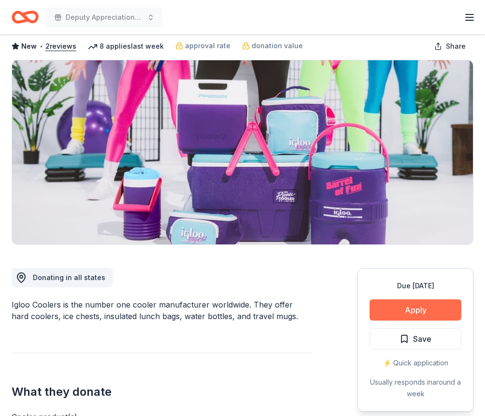
click at [431, 309] on button "Apply" at bounding box center [415, 310] width 92 height 21
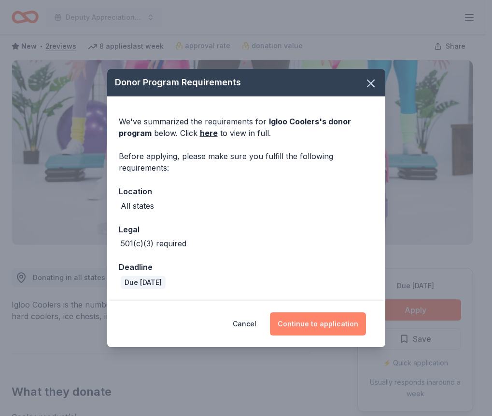
click at [331, 315] on button "Continue to application" at bounding box center [318, 324] width 96 height 23
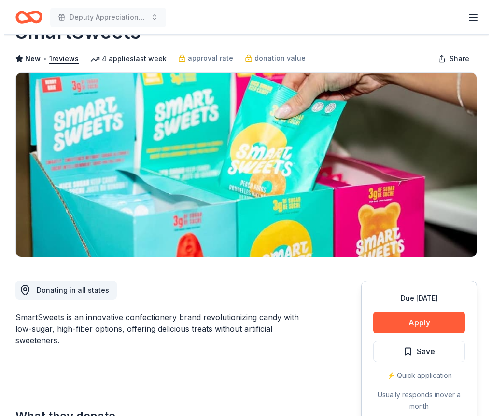
scroll to position [97, 0]
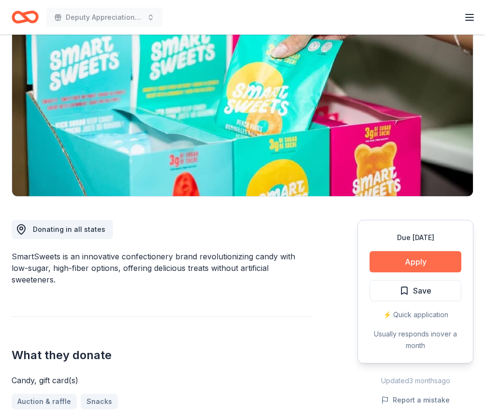
click at [402, 262] on button "Apply" at bounding box center [415, 261] width 92 height 21
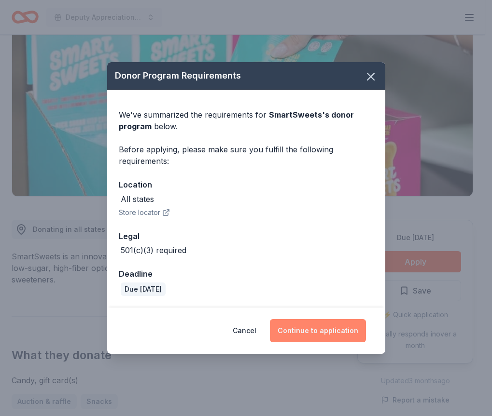
click at [308, 332] on button "Continue to application" at bounding box center [318, 330] width 96 height 23
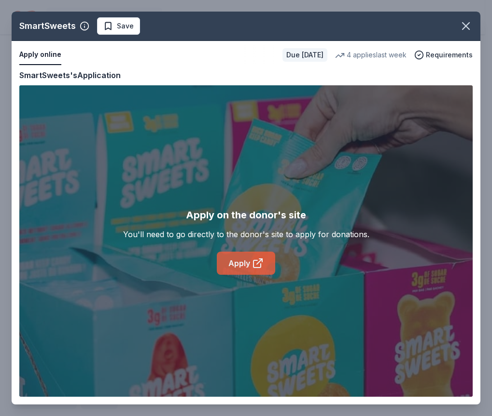
click at [254, 260] on icon at bounding box center [258, 264] width 12 height 12
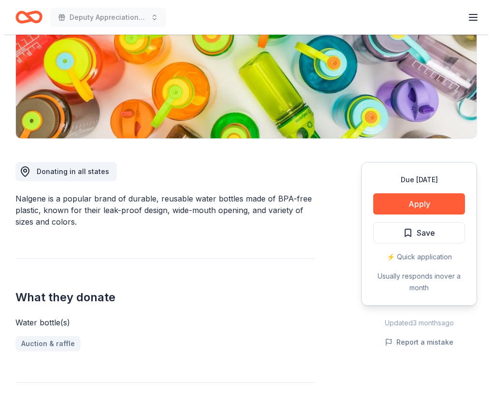
scroll to position [193, 0]
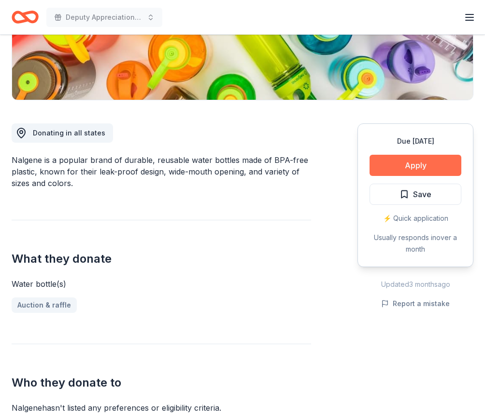
click at [419, 165] on button "Apply" at bounding box center [415, 165] width 92 height 21
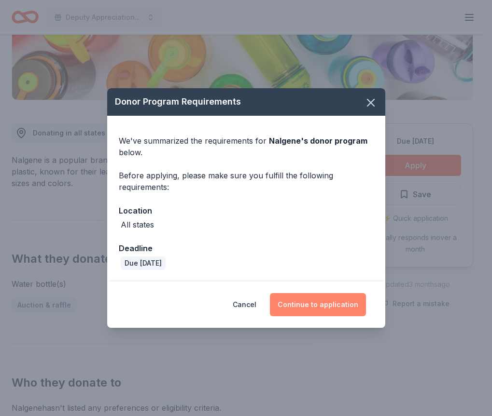
click at [315, 300] on button "Continue to application" at bounding box center [318, 304] width 96 height 23
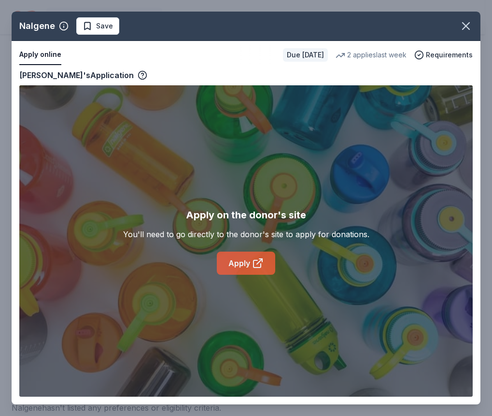
click at [252, 263] on icon at bounding box center [258, 264] width 12 height 12
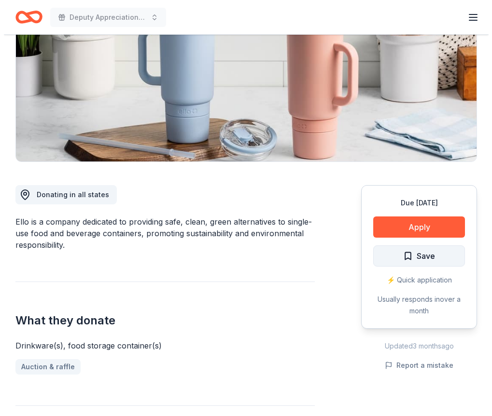
scroll to position [145, 0]
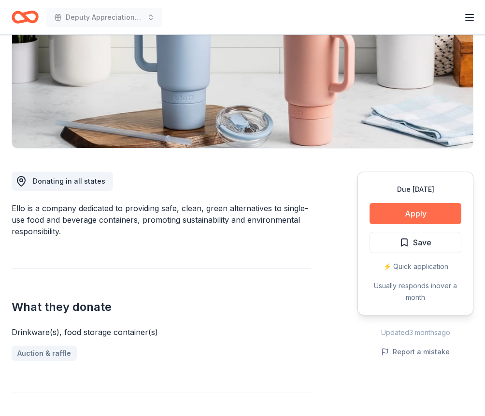
click at [415, 214] on button "Apply" at bounding box center [415, 213] width 92 height 21
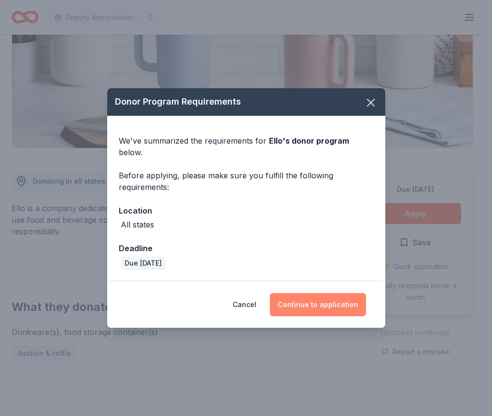
click at [323, 301] on button "Continue to application" at bounding box center [318, 304] width 96 height 23
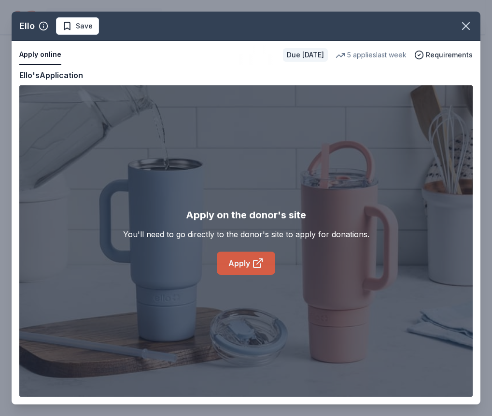
click at [236, 262] on link "Apply" at bounding box center [246, 263] width 58 height 23
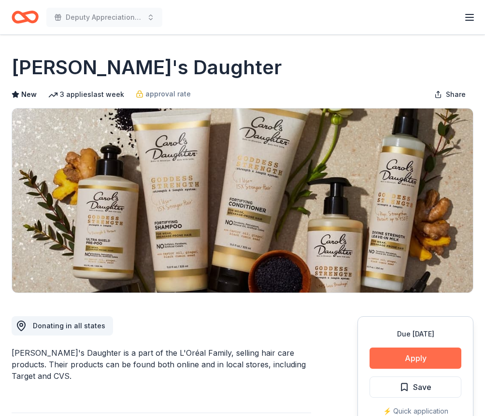
click at [427, 354] on button "Apply" at bounding box center [415, 358] width 92 height 21
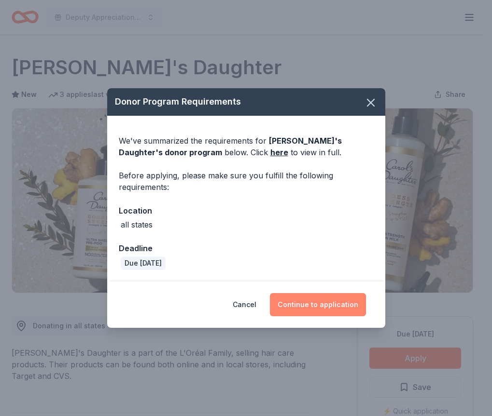
click at [329, 308] on button "Continue to application" at bounding box center [318, 304] width 96 height 23
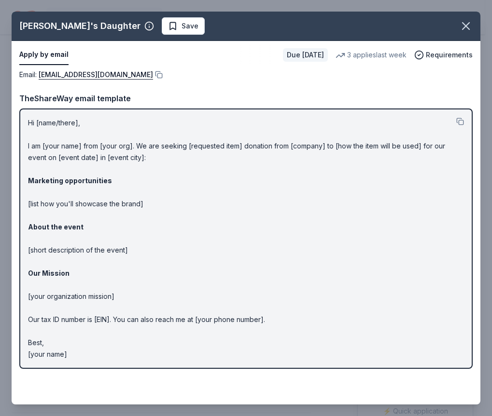
click at [293, 154] on p "Hi [name/there], I am [your name] from [your org]. We are seeking [requested it…" at bounding box center [246, 238] width 436 height 243
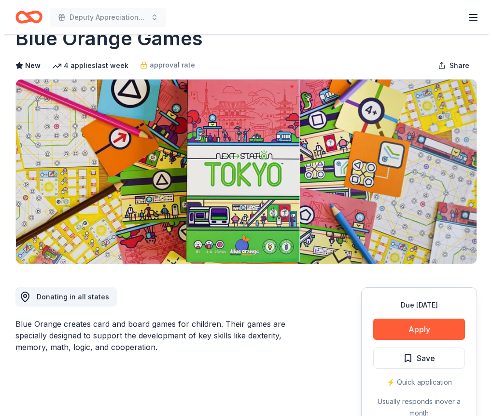
scroll to position [145, 0]
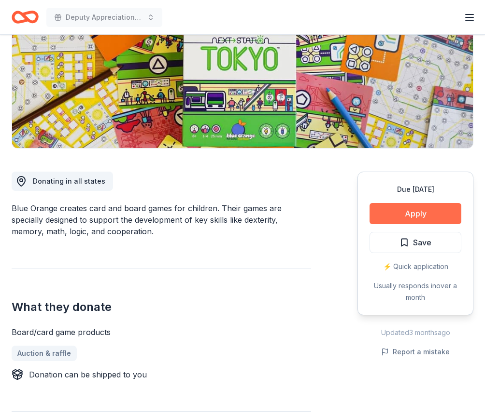
click at [402, 214] on button "Apply" at bounding box center [415, 213] width 92 height 21
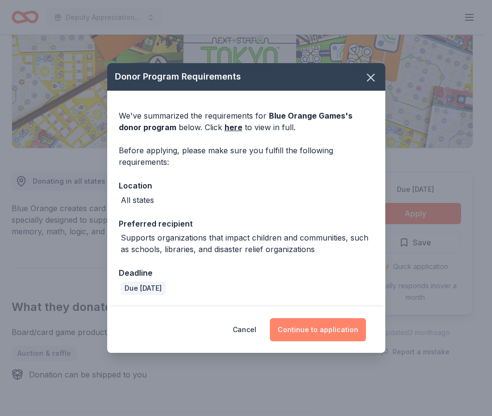
click at [322, 330] on button "Continue to application" at bounding box center [318, 330] width 96 height 23
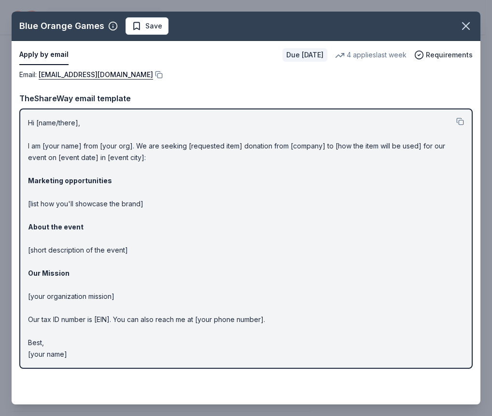
click at [388, 159] on p "Hi [name/there], I am [your name] from [your org]. We are seeking [requested it…" at bounding box center [246, 238] width 436 height 243
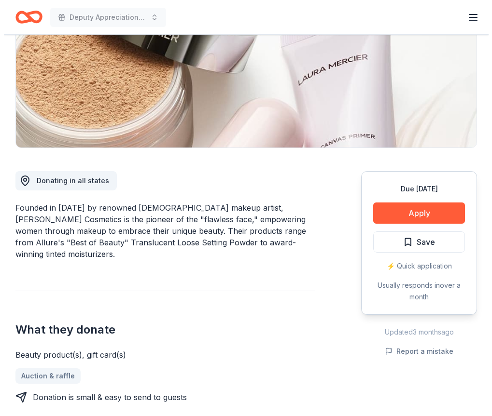
scroll to position [145, 0]
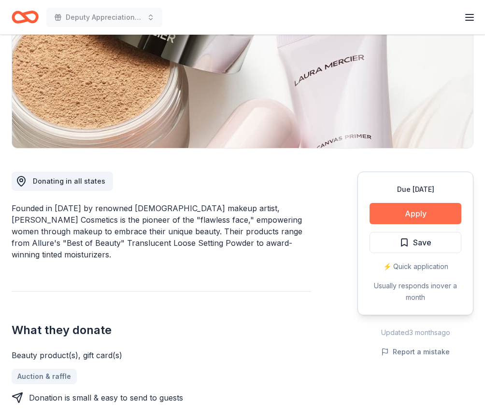
click at [395, 208] on button "Apply" at bounding box center [415, 213] width 92 height 21
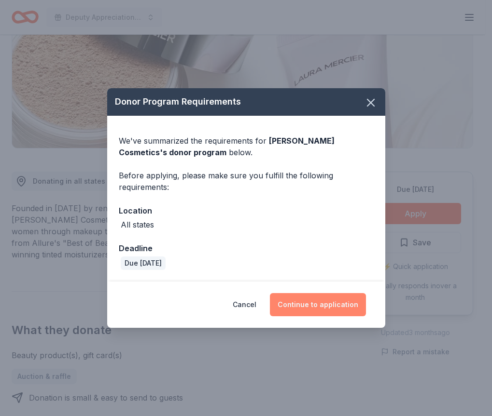
click at [321, 300] on button "Continue to application" at bounding box center [318, 304] width 96 height 23
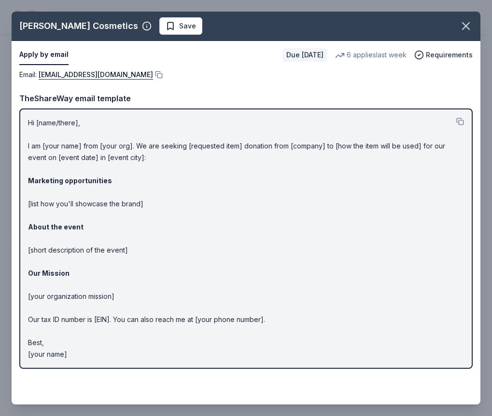
click at [451, 71] on div "Email : [EMAIL_ADDRESS][DOMAIN_NAME]" at bounding box center [245, 75] width 453 height 12
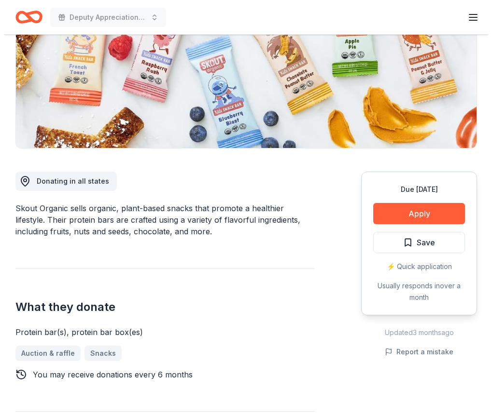
scroll to position [48, 0]
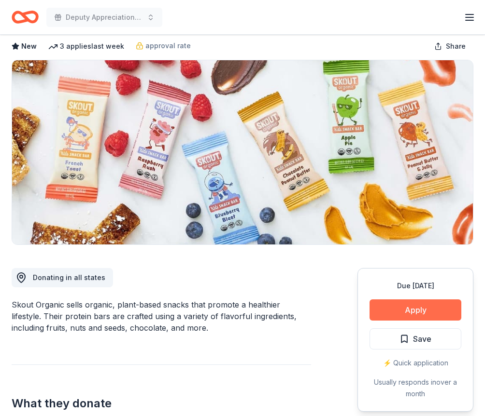
click at [418, 311] on button "Apply" at bounding box center [415, 310] width 92 height 21
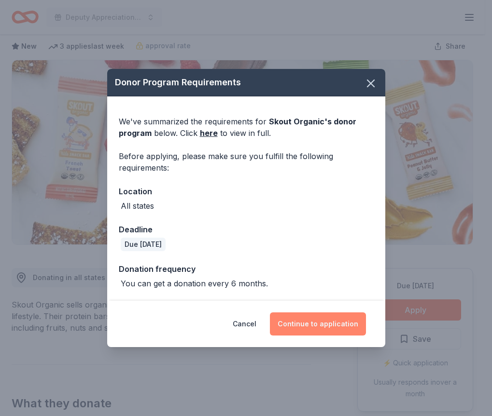
click at [308, 321] on button "Continue to application" at bounding box center [318, 324] width 96 height 23
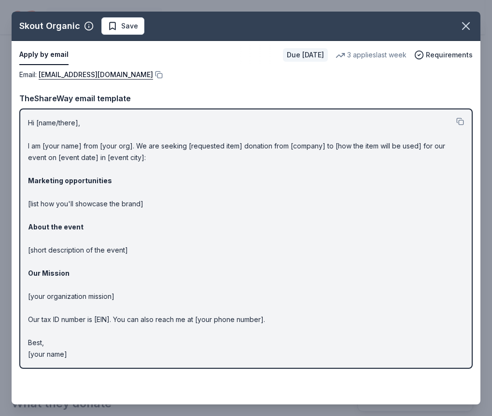
click at [339, 213] on p "Hi [name/there], I am [your name] from [your org]. We are seeking [requested it…" at bounding box center [246, 238] width 436 height 243
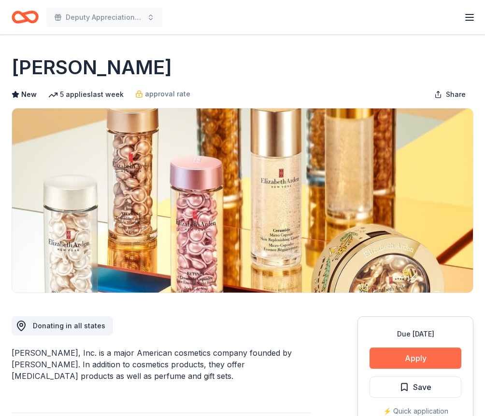
click at [431, 360] on button "Apply" at bounding box center [415, 358] width 92 height 21
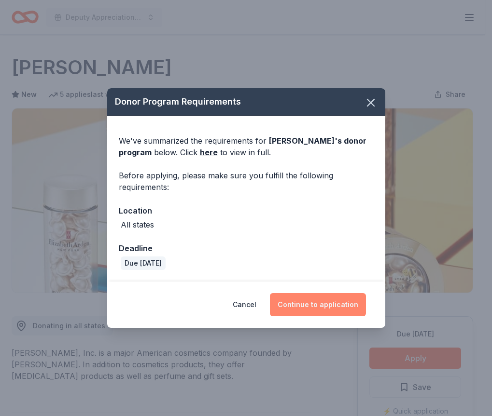
click at [315, 302] on button "Continue to application" at bounding box center [318, 304] width 96 height 23
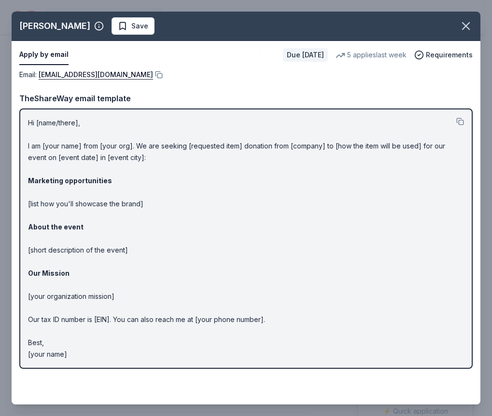
click at [226, 86] on div "Email : publicrelations@elizabetharden.com Email : publicrelations@elizabethard…" at bounding box center [246, 223] width 469 height 308
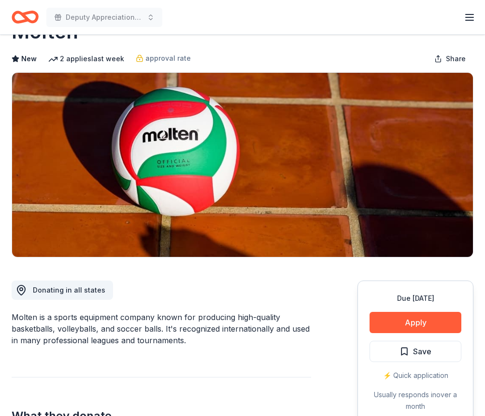
scroll to position [97, 0]
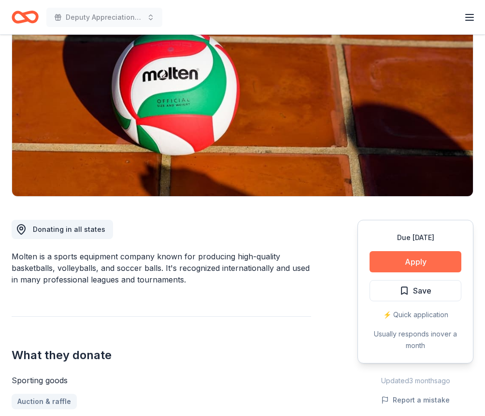
click at [400, 257] on button "Apply" at bounding box center [415, 261] width 92 height 21
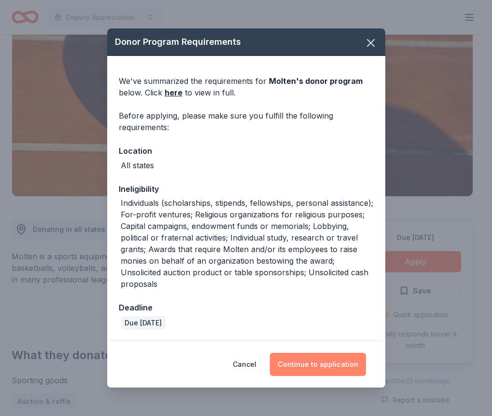
click at [323, 364] on button "Continue to application" at bounding box center [318, 364] width 96 height 23
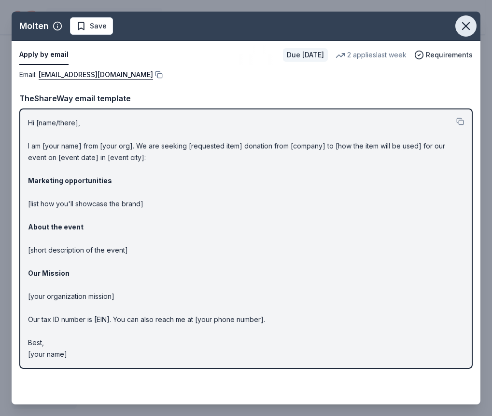
click at [467, 23] on icon "button" at bounding box center [466, 26] width 14 height 14
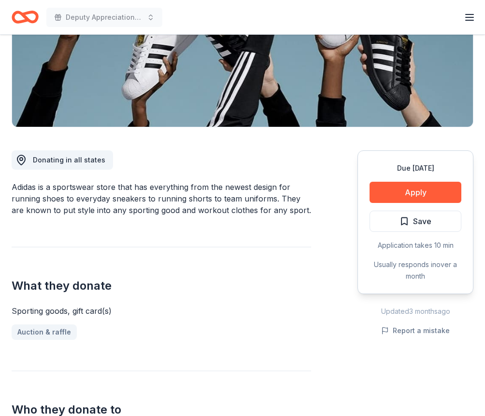
scroll to position [193, 0]
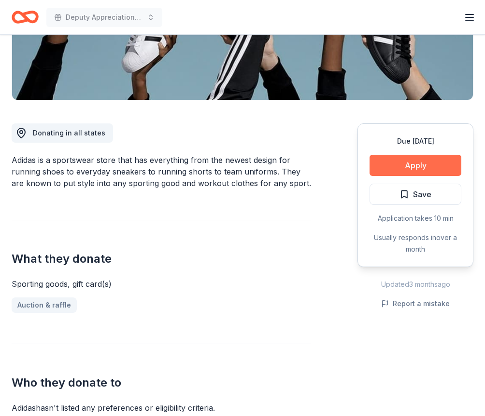
click at [402, 164] on button "Apply" at bounding box center [415, 165] width 92 height 21
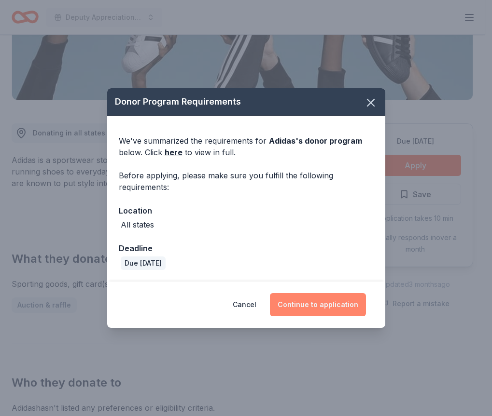
click at [309, 305] on button "Continue to application" at bounding box center [318, 304] width 96 height 23
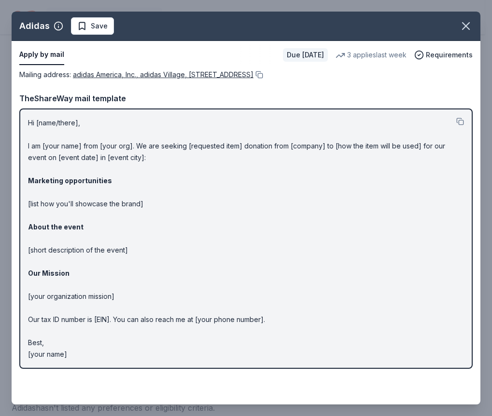
click at [191, 74] on span "adidas America, Inc., adidas Village, 5055 N Greeley Avenue, Portland, OR 97217" at bounding box center [163, 74] width 180 height 8
drag, startPoint x: 192, startPoint y: 75, endPoint x: 235, endPoint y: 79, distance: 42.6
click at [228, 76] on span "adidas America, Inc., adidas Village, 5055 N Greeley Avenue, Portland, OR 97217" at bounding box center [163, 74] width 180 height 8
click at [462, 27] on icon "button" at bounding box center [466, 26] width 14 height 14
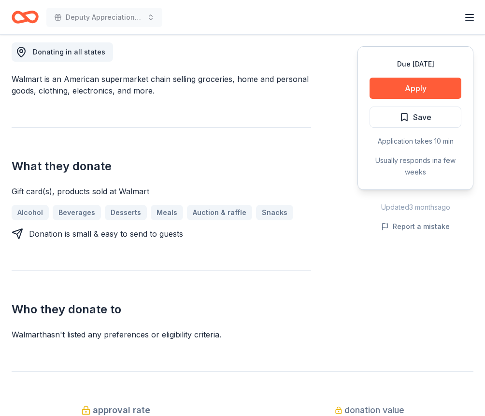
scroll to position [290, 0]
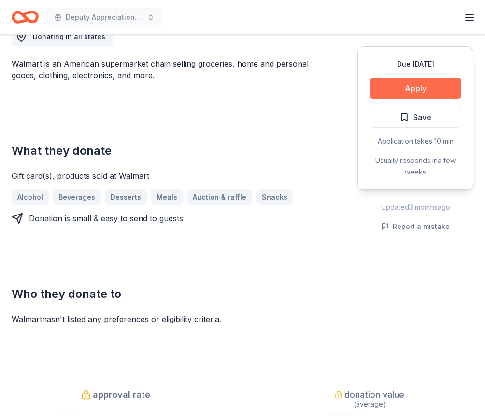
click at [408, 84] on button "Apply" at bounding box center [415, 88] width 92 height 21
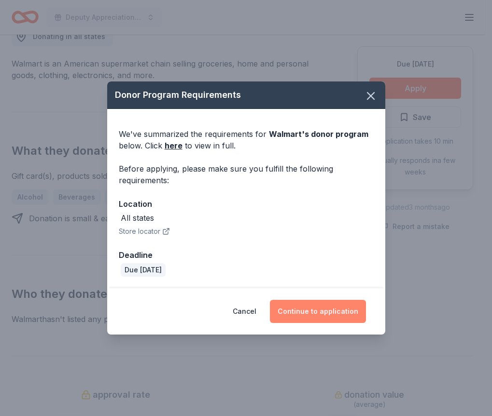
click at [314, 305] on button "Continue to application" at bounding box center [318, 311] width 96 height 23
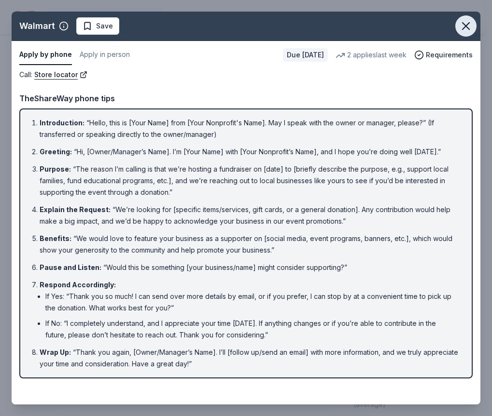
click at [465, 30] on icon "button" at bounding box center [466, 26] width 14 height 14
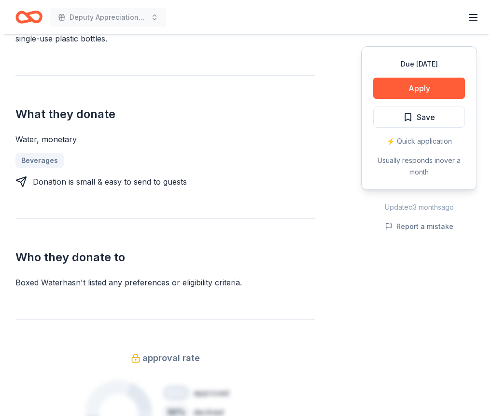
scroll to position [145, 0]
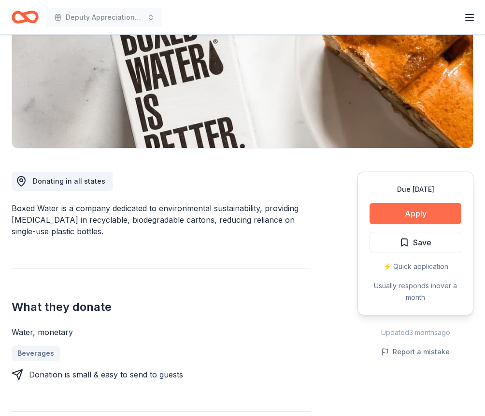
click at [406, 220] on button "Apply" at bounding box center [415, 213] width 92 height 21
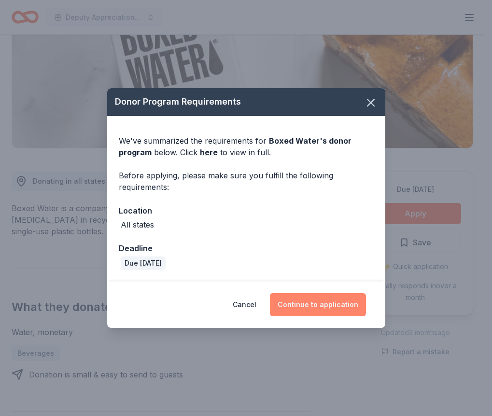
click at [308, 302] on button "Continue to application" at bounding box center [318, 304] width 96 height 23
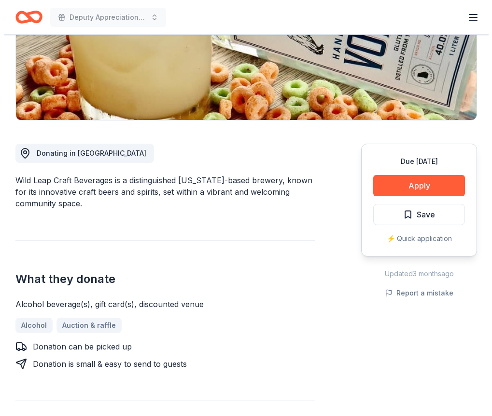
scroll to position [145, 0]
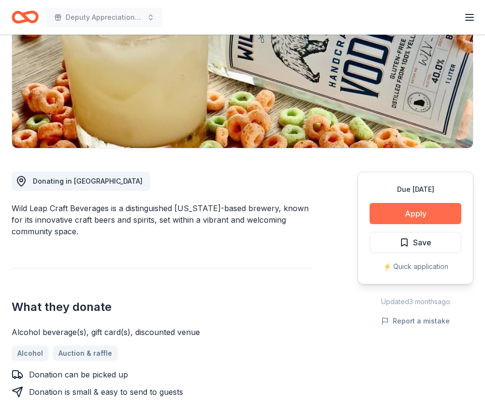
click at [420, 210] on button "Apply" at bounding box center [415, 213] width 92 height 21
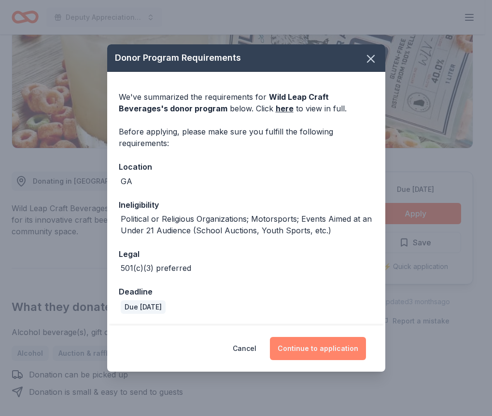
click at [312, 351] on button "Continue to application" at bounding box center [318, 348] width 96 height 23
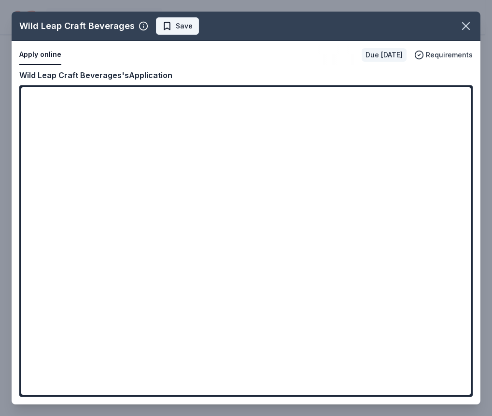
click at [162, 25] on span "Save" at bounding box center [177, 26] width 30 height 12
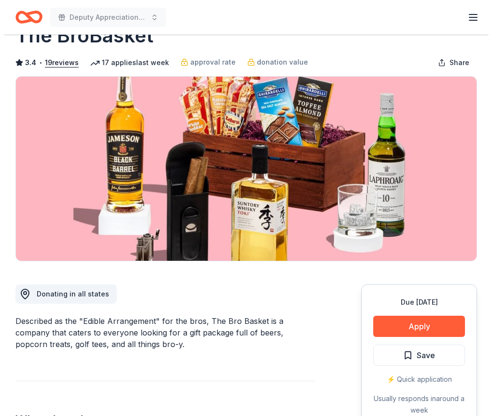
scroll to position [48, 0]
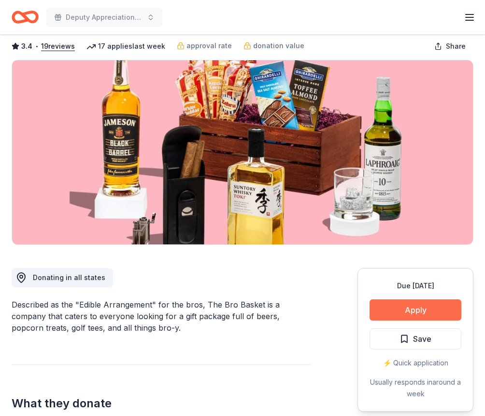
click at [416, 308] on button "Apply" at bounding box center [415, 310] width 92 height 21
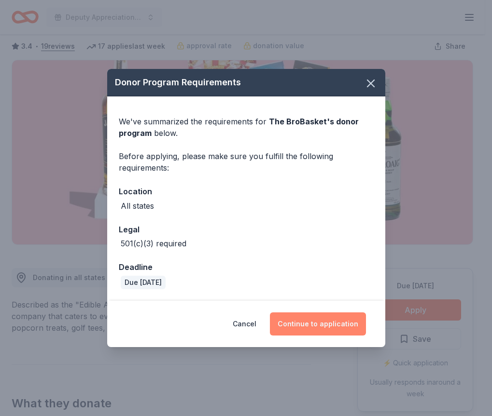
click at [319, 321] on button "Continue to application" at bounding box center [318, 324] width 96 height 23
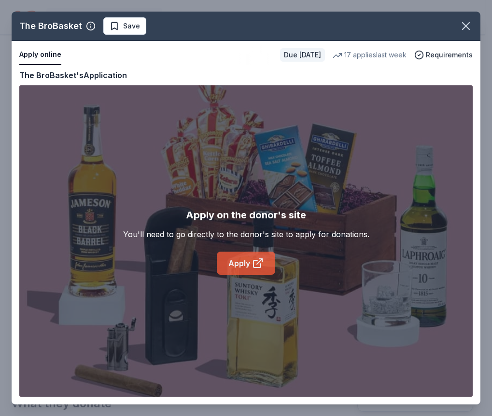
click at [238, 263] on link "Apply" at bounding box center [246, 263] width 58 height 23
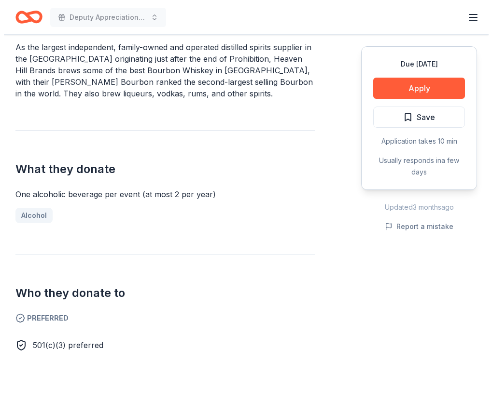
scroll to position [241, 0]
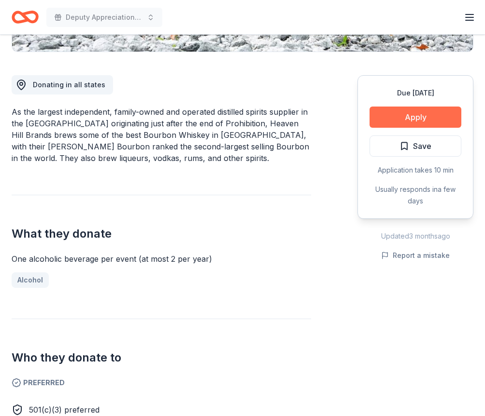
click at [421, 116] on button "Apply" at bounding box center [415, 117] width 92 height 21
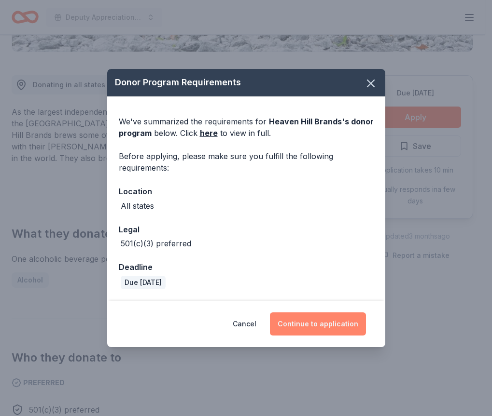
click at [309, 329] on button "Continue to application" at bounding box center [318, 324] width 96 height 23
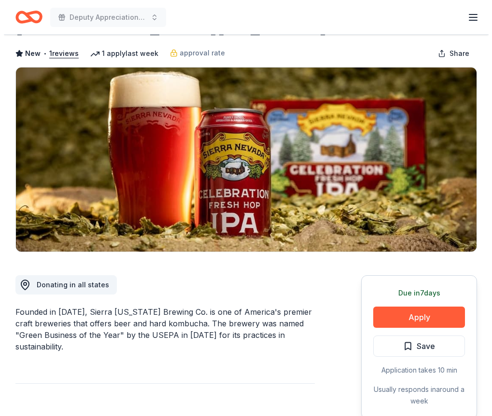
scroll to position [97, 0]
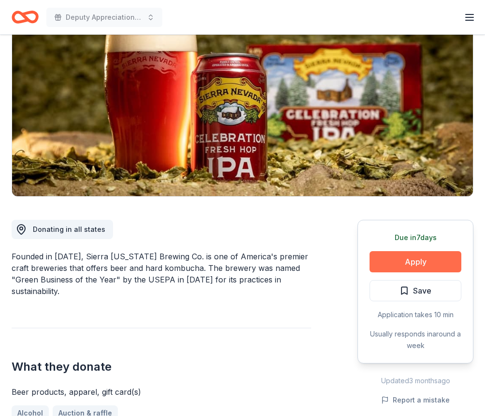
click at [416, 264] on button "Apply" at bounding box center [415, 261] width 92 height 21
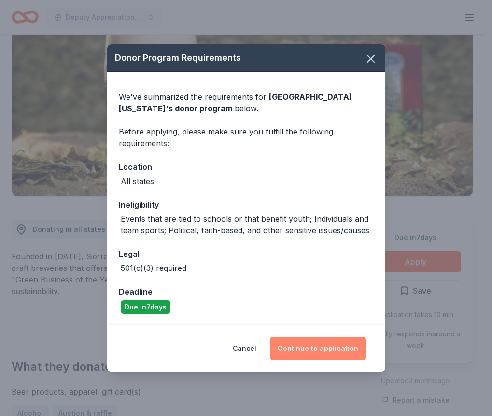
click at [300, 349] on button "Continue to application" at bounding box center [318, 348] width 96 height 23
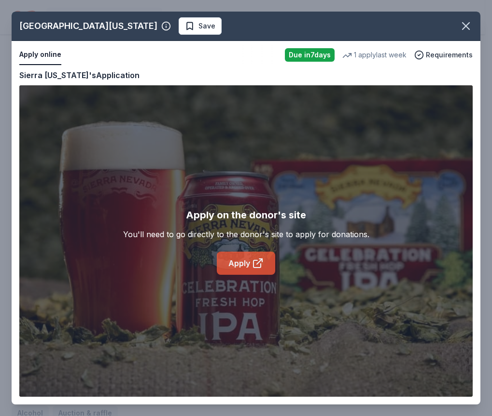
click at [251, 255] on link "Apply" at bounding box center [246, 263] width 58 height 23
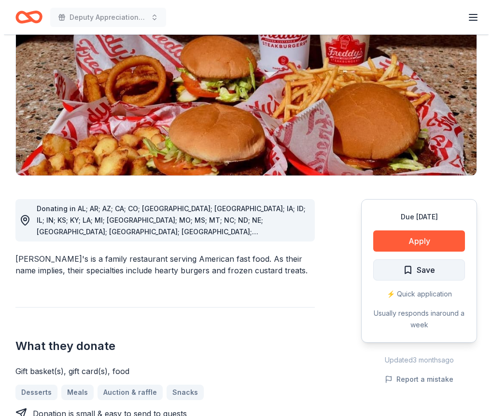
scroll to position [145, 0]
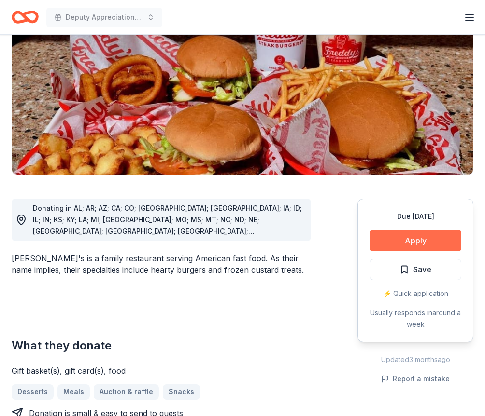
click at [389, 230] on button "Apply" at bounding box center [415, 240] width 92 height 21
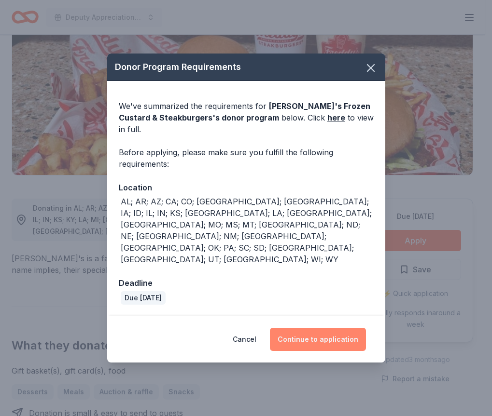
click at [323, 328] on button "Continue to application" at bounding box center [318, 339] width 96 height 23
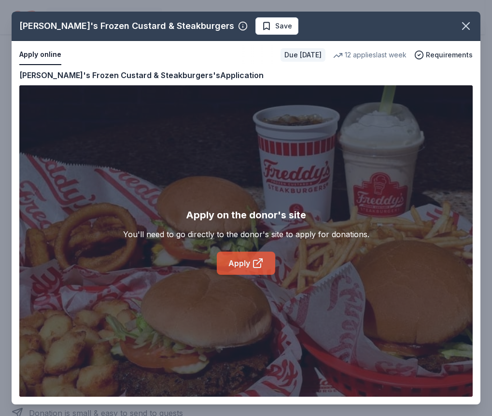
click at [247, 257] on link "Apply" at bounding box center [246, 263] width 58 height 23
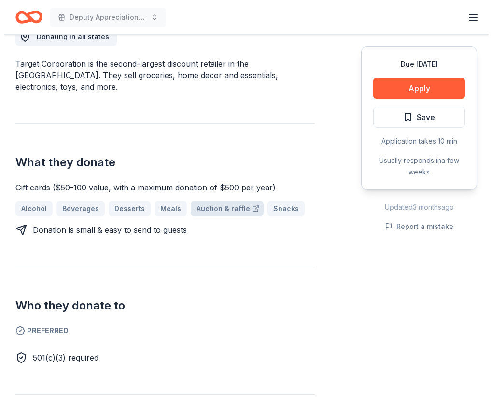
scroll to position [145, 0]
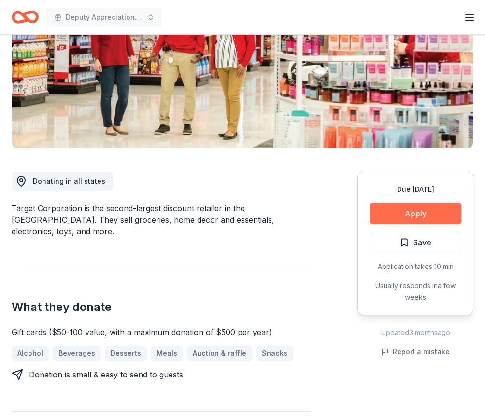
click at [413, 214] on button "Apply" at bounding box center [415, 213] width 92 height 21
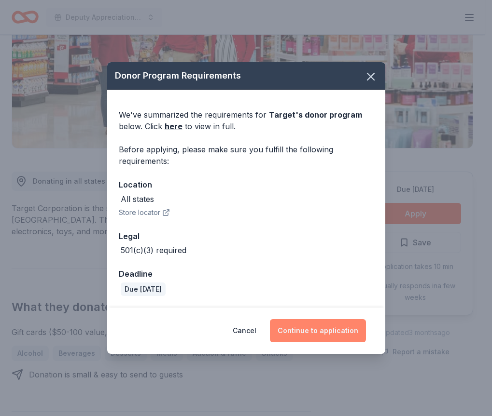
click at [306, 329] on button "Continue to application" at bounding box center [318, 330] width 96 height 23
